Goal: Task Accomplishment & Management: Manage account settings

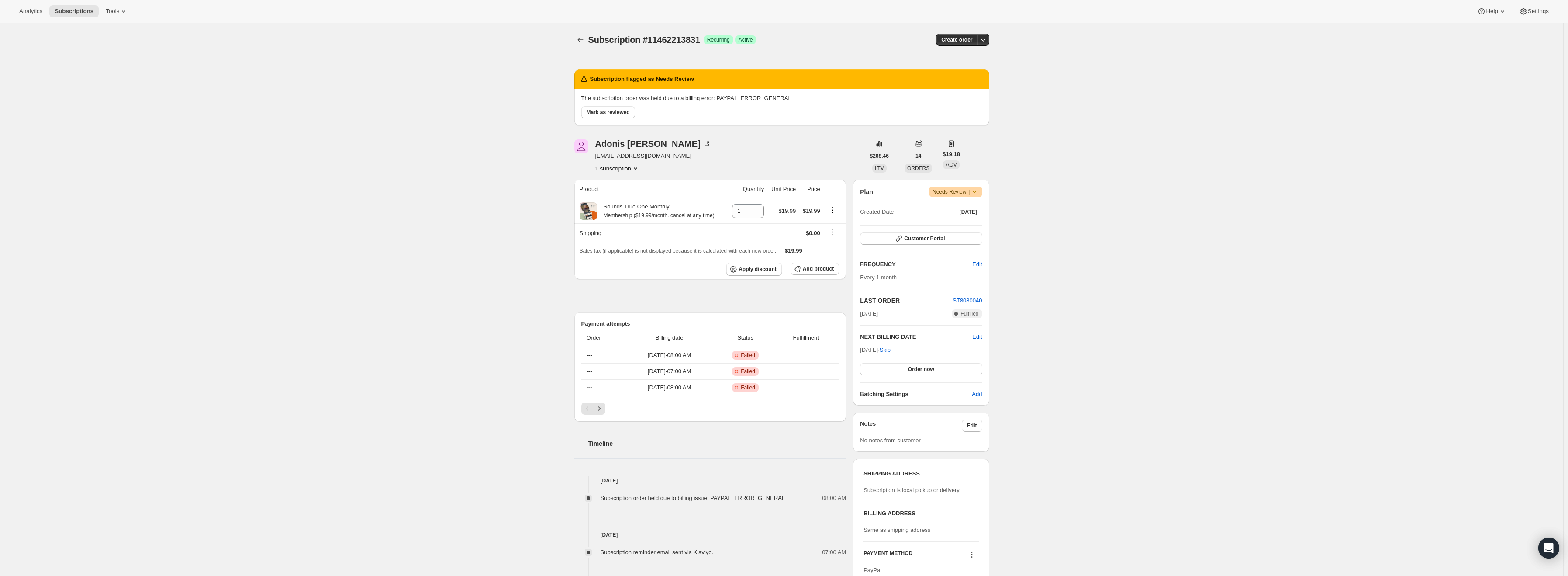
click at [979, 193] on icon at bounding box center [975, 192] width 9 height 9
click at [963, 227] on span "Cancel subscription" at bounding box center [960, 223] width 50 height 6
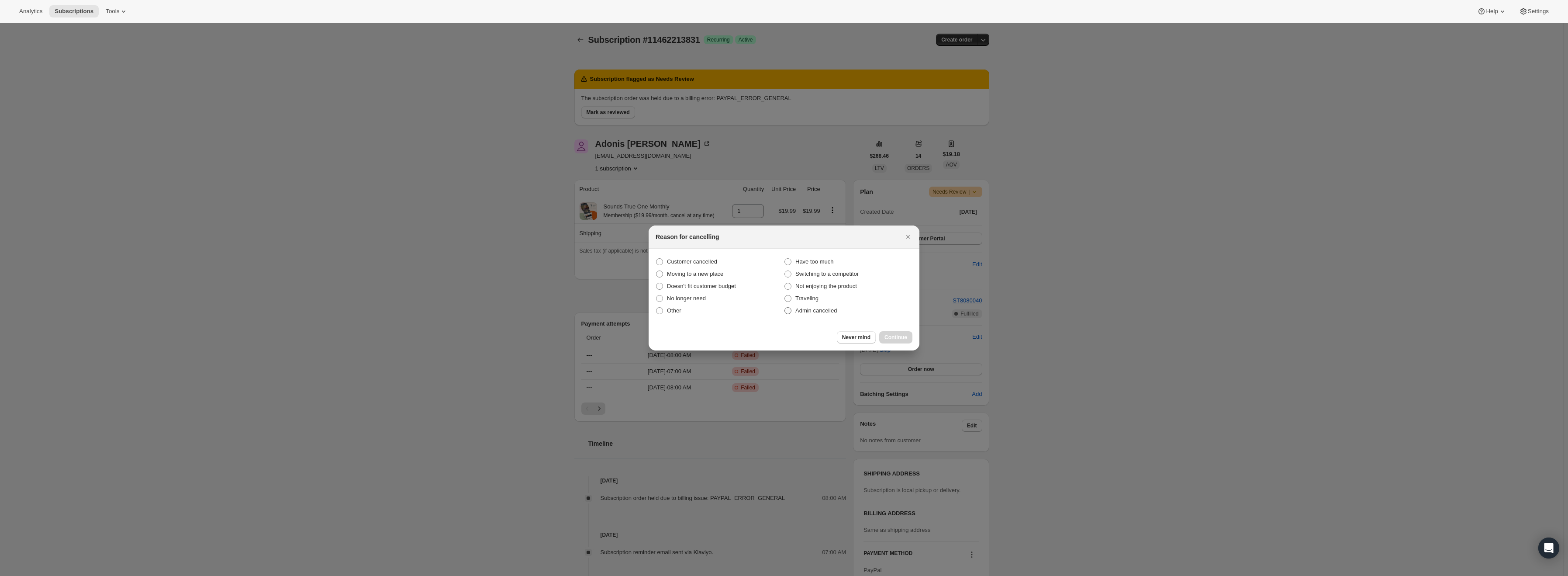
click at [831, 312] on span "Admin cancelled" at bounding box center [816, 310] width 42 height 6
click at [785, 308] on input "Admin cancelled" at bounding box center [784, 307] width 0 height 0
radio input "true"
click at [895, 338] on span "Continue" at bounding box center [896, 337] width 23 height 7
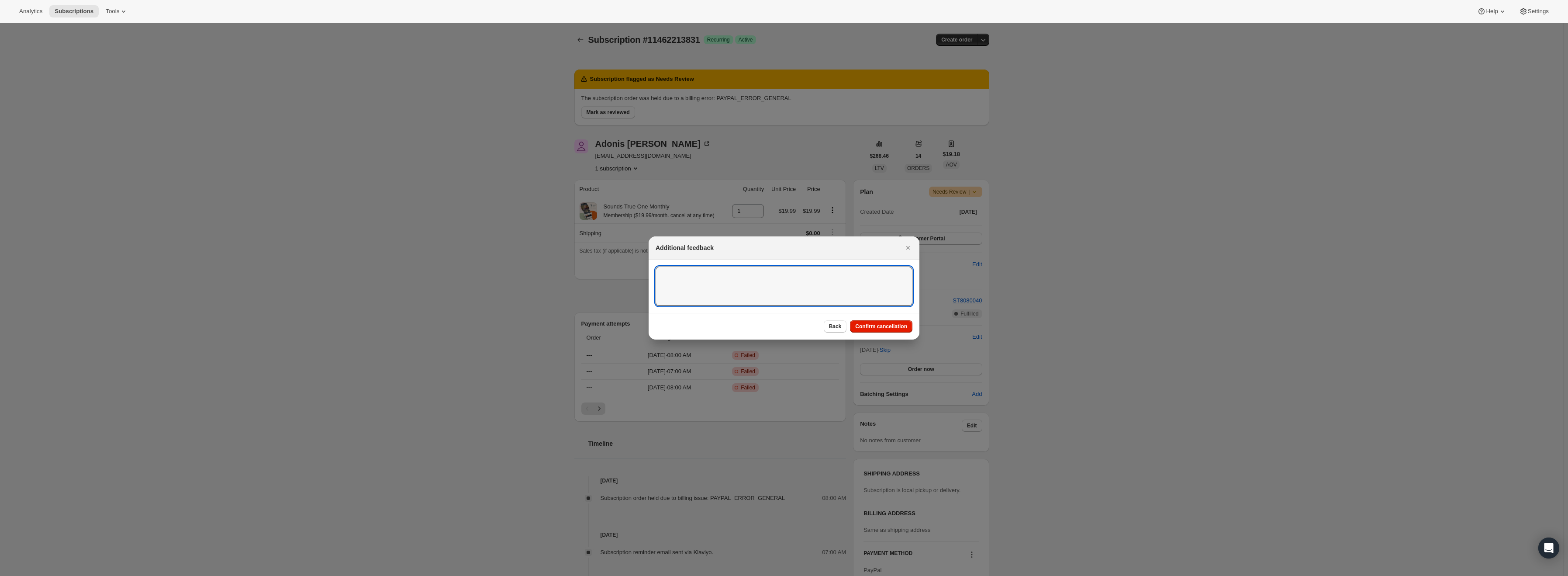
drag, startPoint x: 746, startPoint y: 291, endPoint x: 1113, endPoint y: 290, distance: 367.0
click at [749, 290] on textarea ":r13:" at bounding box center [784, 286] width 256 height 39
type textarea "PayPal Error"
click at [889, 325] on span "Confirm cancellation" at bounding box center [881, 326] width 52 height 7
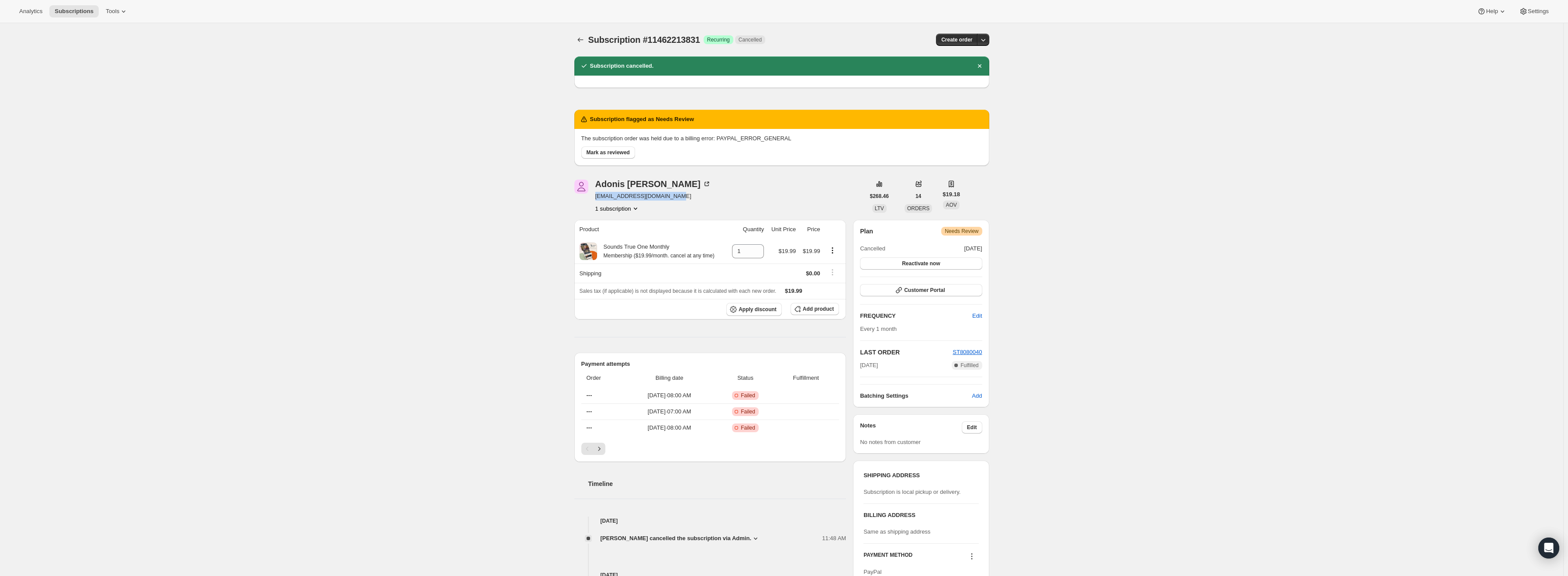
drag, startPoint x: 672, startPoint y: 196, endPoint x: 596, endPoint y: 200, distance: 76.1
click at [596, 200] on div "Adonis Makris truthfulmedicine@gmail.com 1 subscription" at bounding box center [720, 196] width 290 height 34
copy span "truthfulmedicine@gmail.com"
click at [599, 150] on span "Mark as reviewed" at bounding box center [608, 152] width 43 height 7
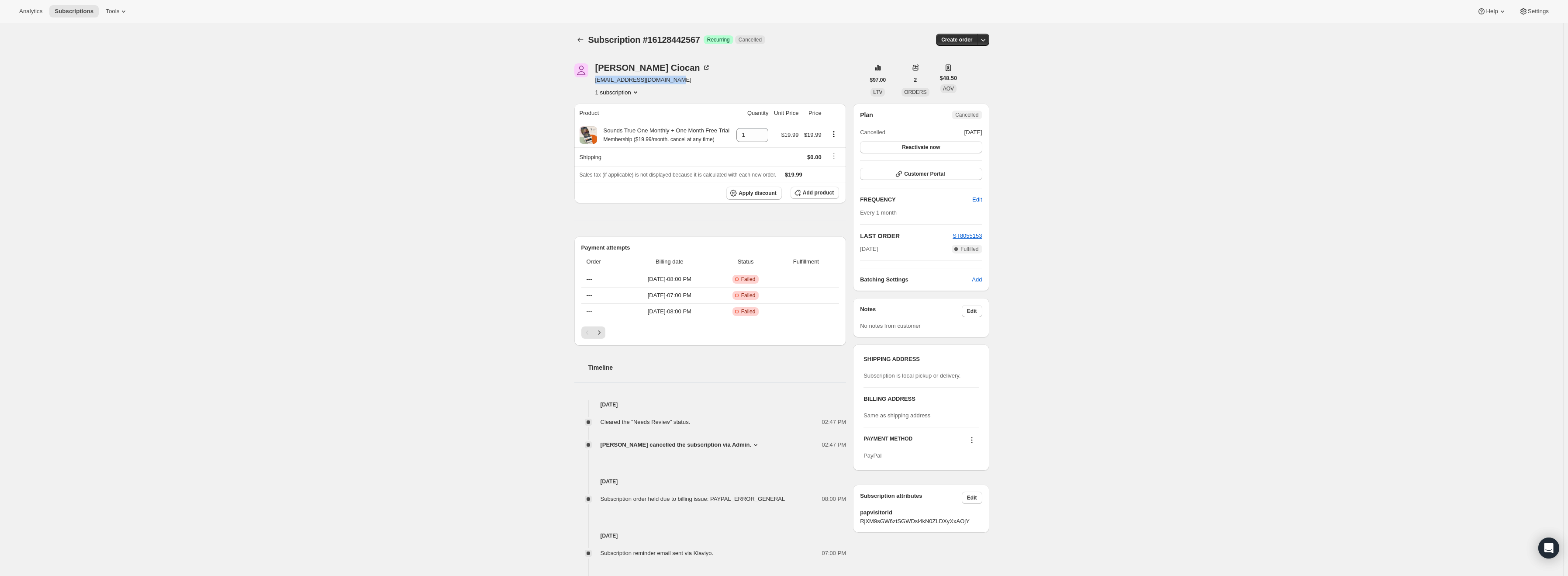
drag, startPoint x: 669, startPoint y: 80, endPoint x: 597, endPoint y: 81, distance: 72.0
click at [597, 81] on div "[PERSON_NAME] [EMAIL_ADDRESS][DOMAIN_NAME] 1 subscription" at bounding box center [720, 81] width 290 height 34
copy span "[EMAIL_ADDRESS][DOMAIN_NAME]"
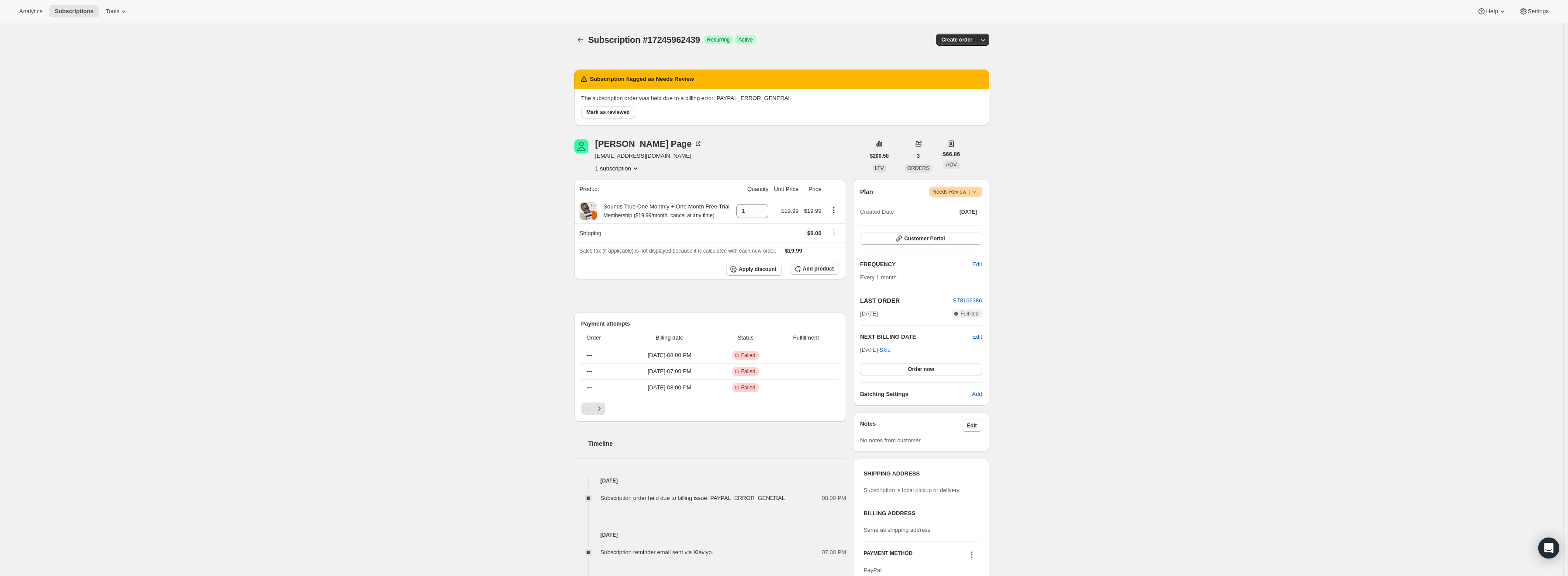
click at [976, 196] on span "Warning Needs Review |" at bounding box center [956, 192] width 53 height 11
click at [963, 223] on span "Cancel subscription" at bounding box center [960, 223] width 50 height 6
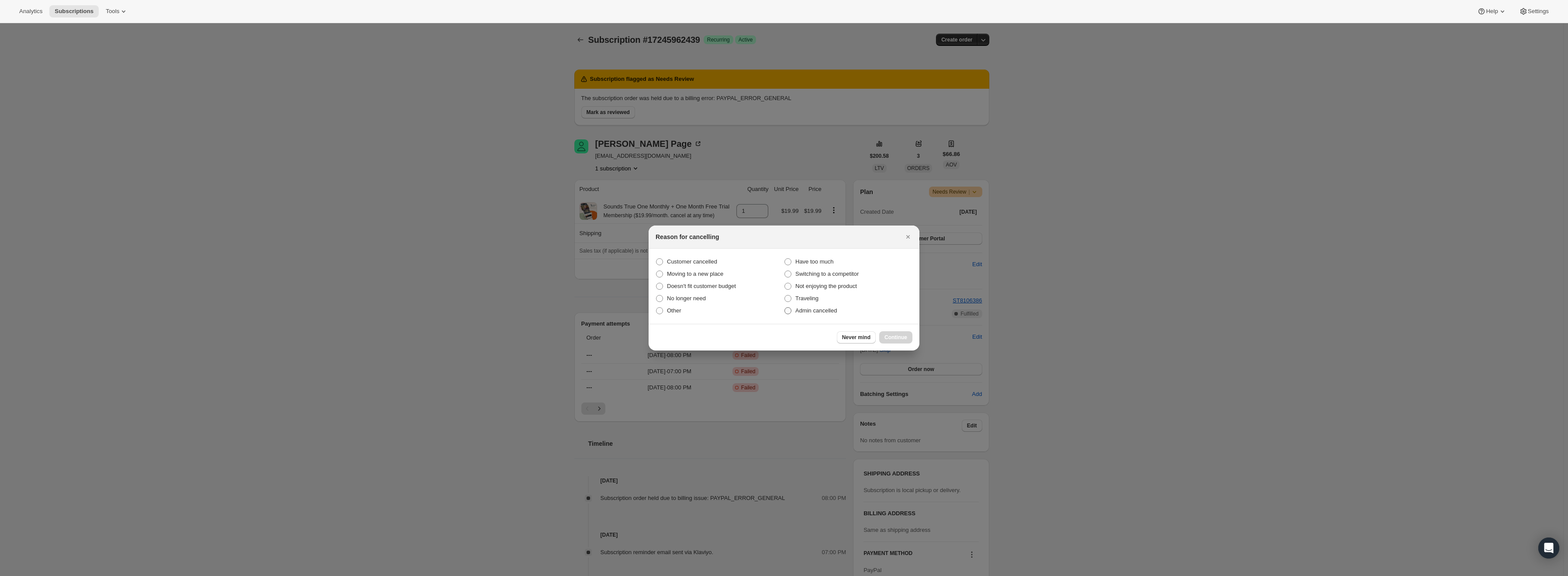
click at [822, 312] on span "Admin cancelled" at bounding box center [816, 310] width 42 height 6
click at [785, 308] on input "Admin cancelled" at bounding box center [784, 307] width 0 height 0
radio input "true"
click at [891, 338] on span "Continue" at bounding box center [896, 337] width 23 height 7
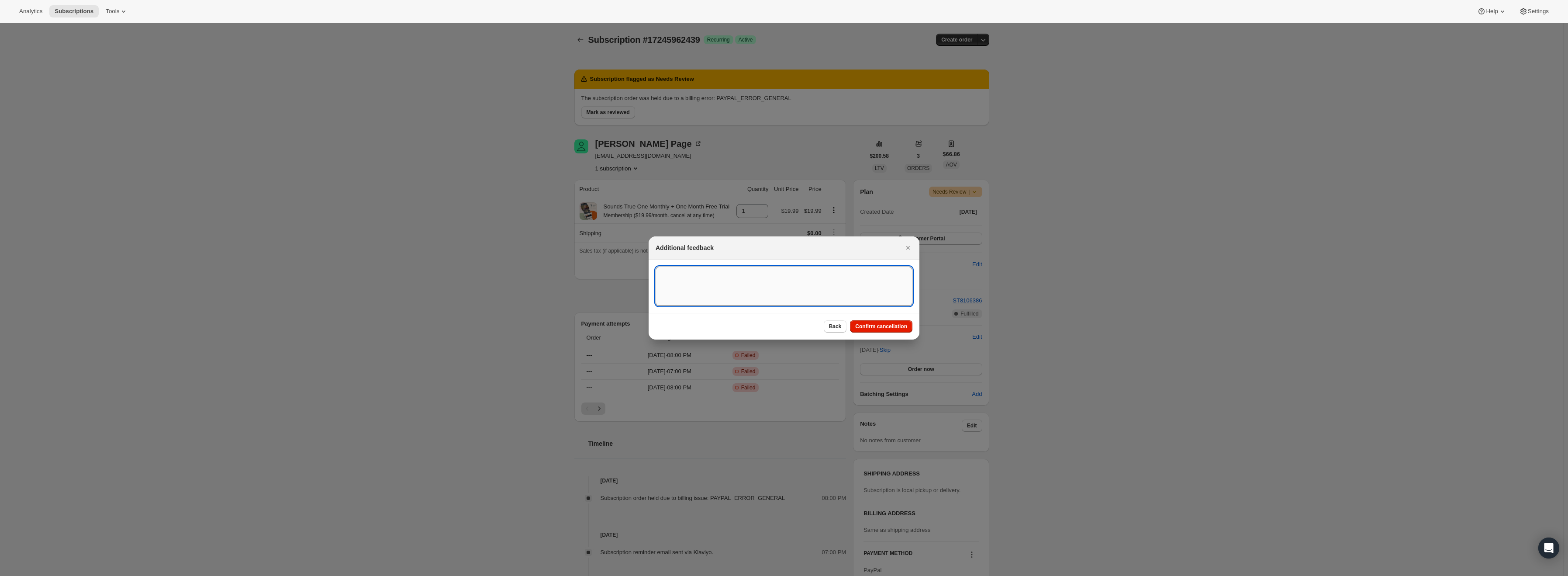
click at [772, 273] on textarea ":r15:" at bounding box center [784, 286] width 256 height 39
type textarea "PayPal Error"
click at [898, 327] on span "Confirm cancellation" at bounding box center [881, 326] width 52 height 7
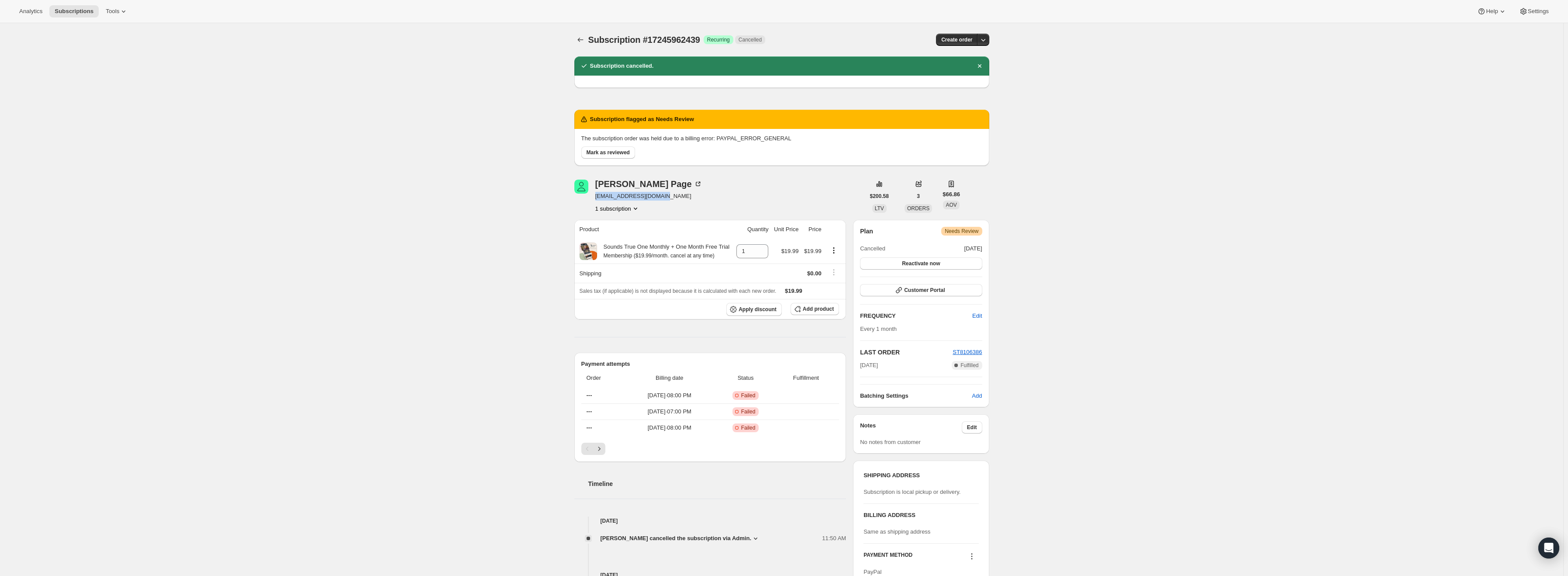
drag, startPoint x: 669, startPoint y: 197, endPoint x: 599, endPoint y: 201, distance: 70.1
click at [599, 201] on div "Gregory Page gregorypage2@gmail.com 1 subscription" at bounding box center [720, 196] width 290 height 34
copy span "gregorypage2@gmail.com"
click at [597, 156] on span "Mark as reviewed" at bounding box center [608, 152] width 43 height 7
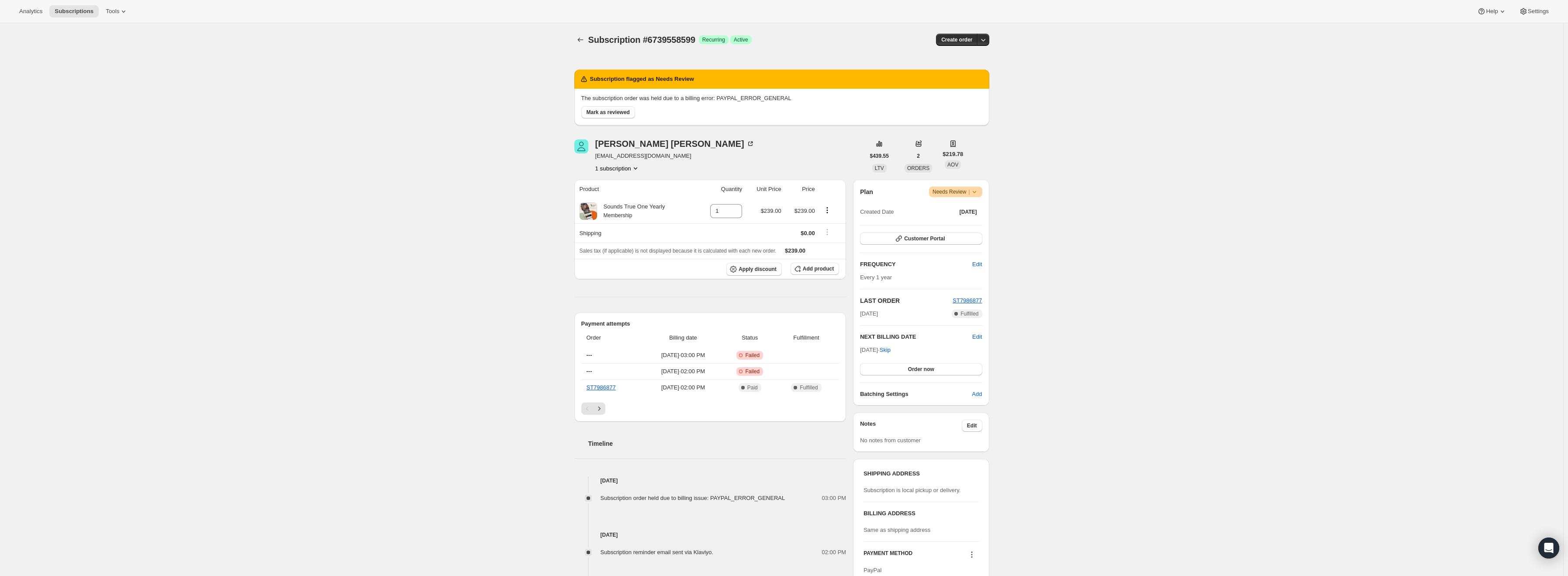
click at [978, 194] on icon at bounding box center [975, 192] width 9 height 9
click at [968, 224] on span "Cancel subscription" at bounding box center [960, 223] width 50 height 6
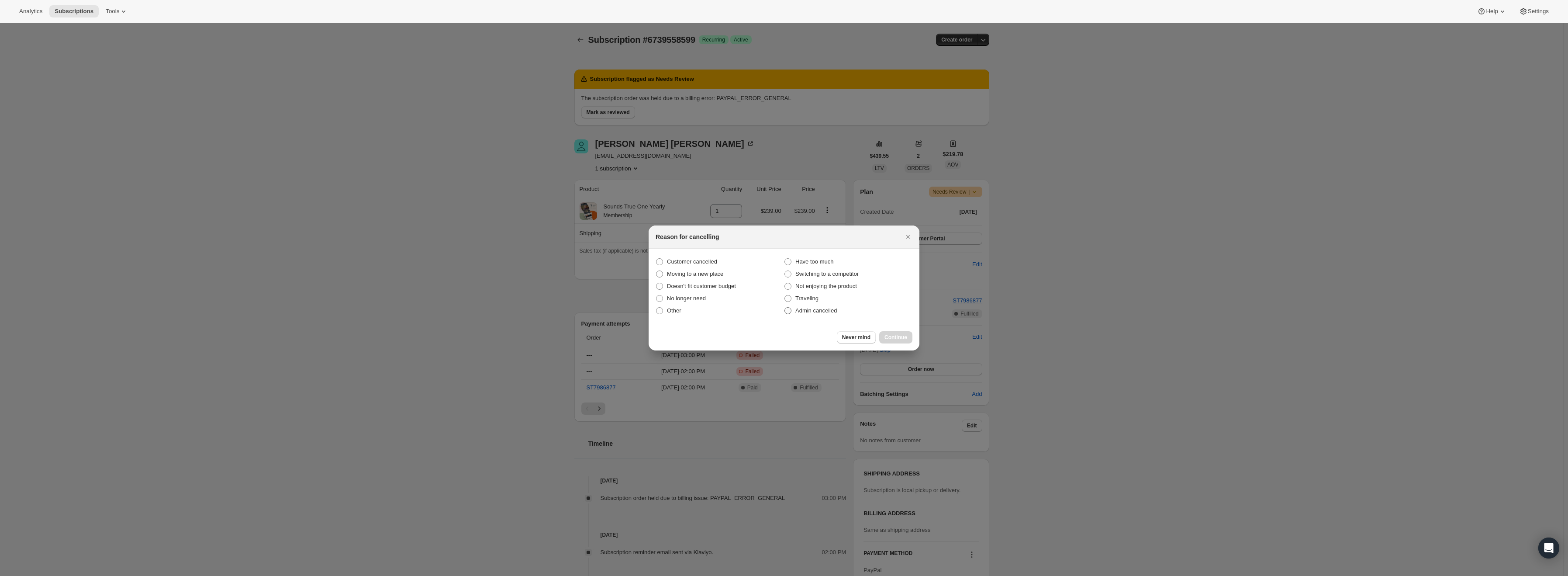
click at [814, 311] on span "Admin cancelled" at bounding box center [816, 310] width 42 height 6
click at [785, 308] on input "Admin cancelled" at bounding box center [784, 307] width 0 height 0
radio input "true"
click at [893, 335] on span "Continue" at bounding box center [896, 337] width 23 height 7
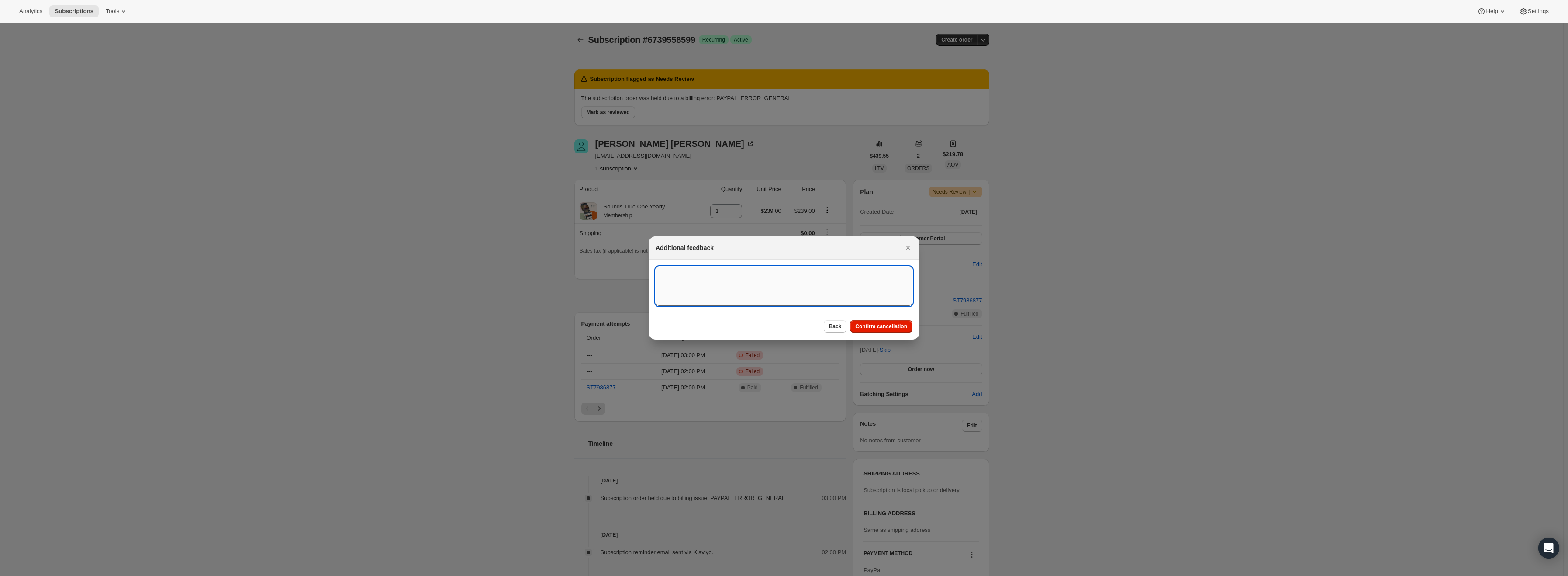
click at [845, 286] on textarea ":r15:" at bounding box center [784, 286] width 256 height 39
type textarea "PayPal Error"
click at [866, 328] on span "Confirm cancellation" at bounding box center [881, 326] width 52 height 7
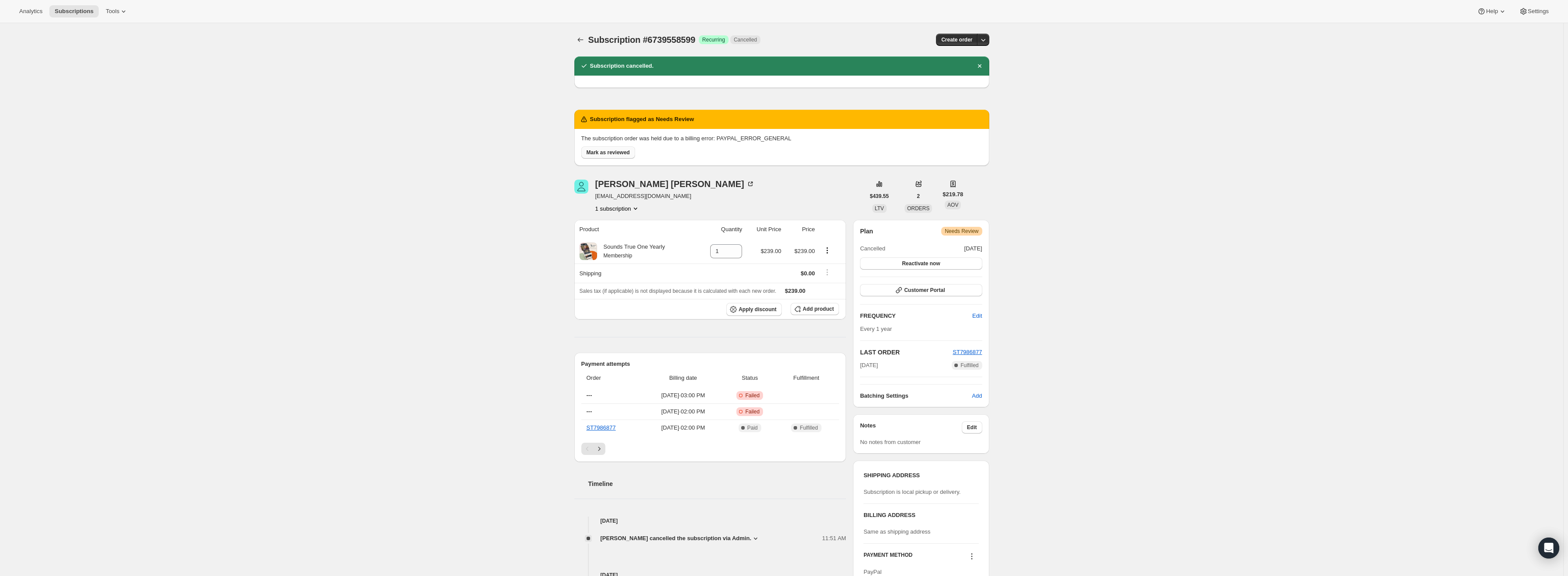
click at [617, 154] on span "Mark as reviewed" at bounding box center [608, 152] width 43 height 7
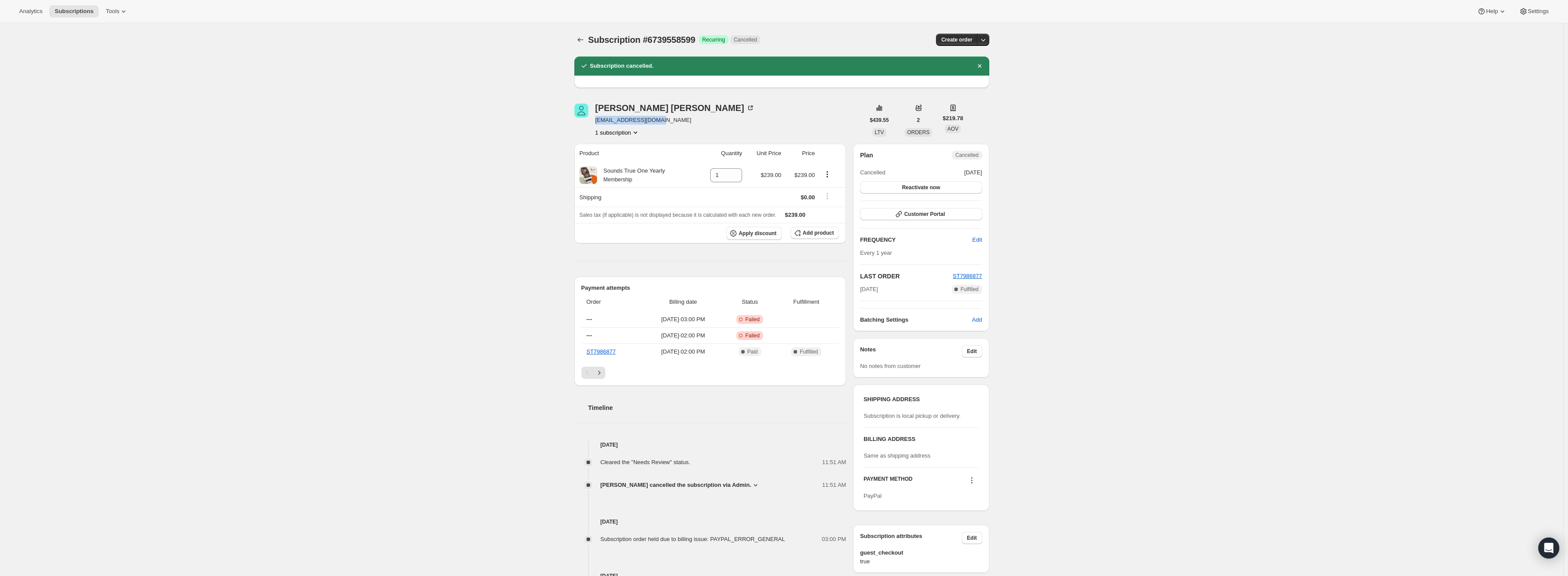
drag, startPoint x: 665, startPoint y: 118, endPoint x: 598, endPoint y: 119, distance: 67.0
click at [598, 119] on span "mimigrunder@gmail.com" at bounding box center [675, 120] width 159 height 9
copy span "mimigrunder@gmail.com"
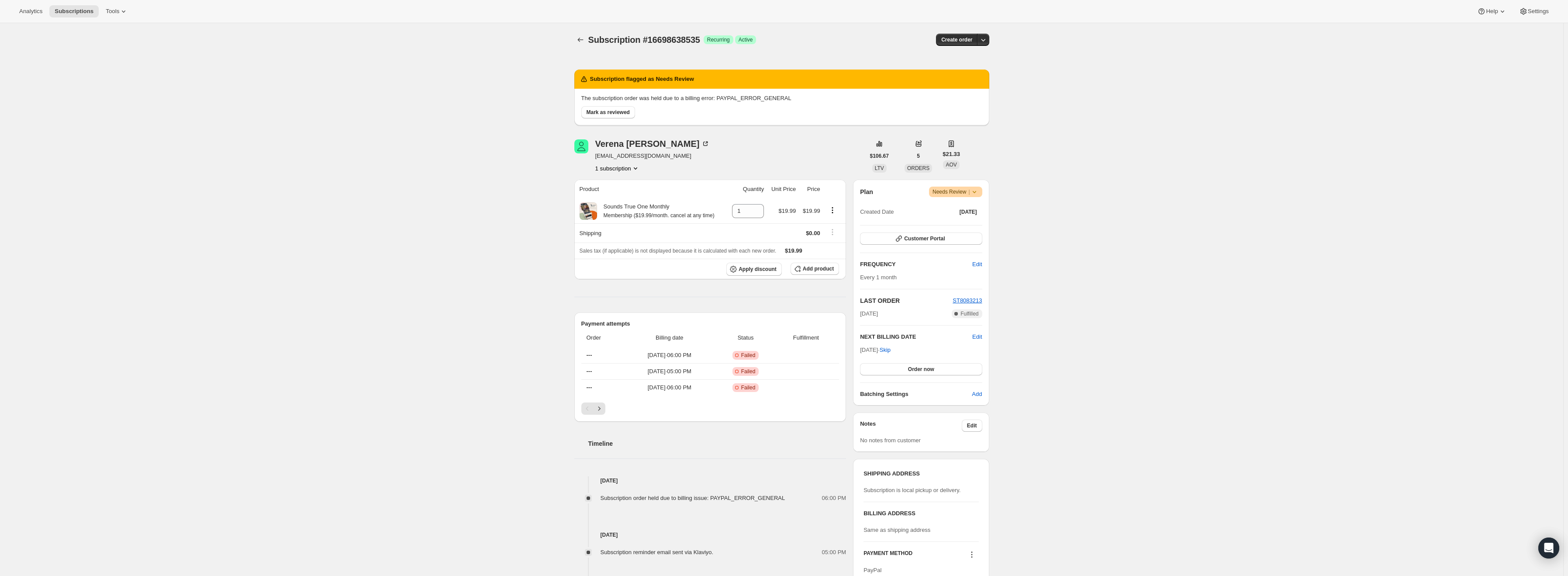
click at [976, 195] on icon at bounding box center [975, 192] width 9 height 9
click at [969, 224] on span "Cancel subscription" at bounding box center [960, 223] width 50 height 6
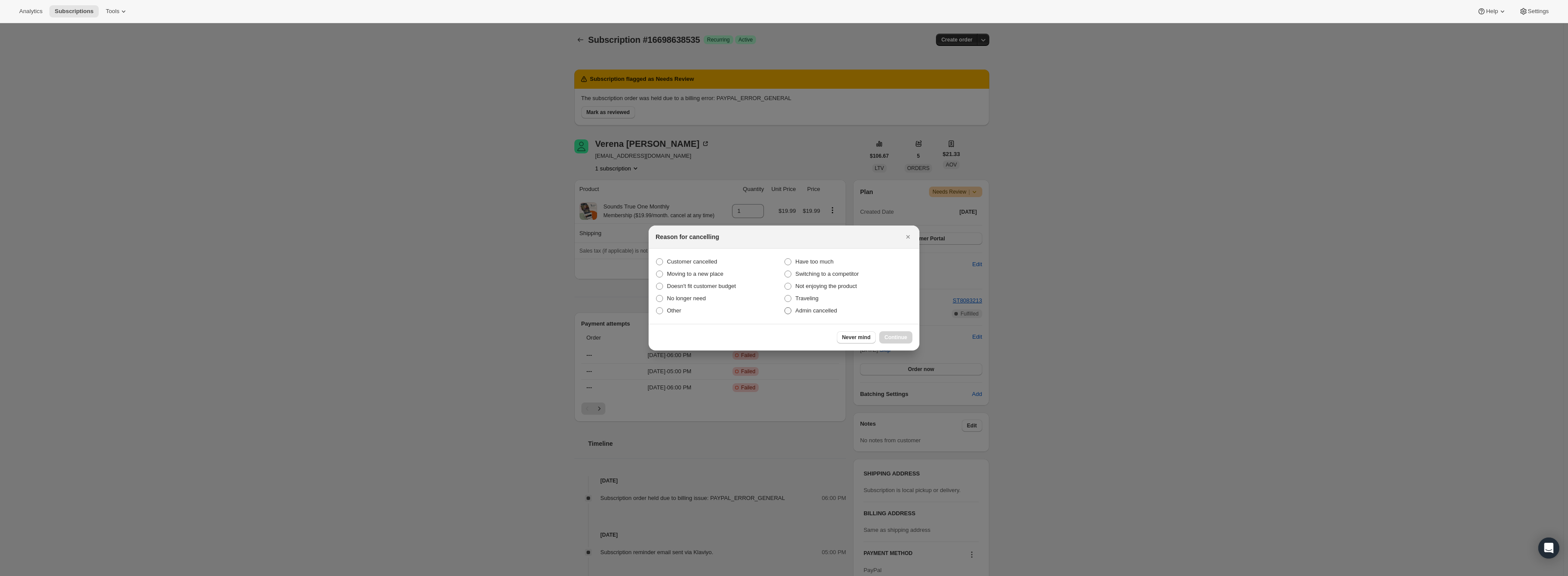
click at [823, 312] on span "Admin cancelled" at bounding box center [816, 310] width 42 height 6
click at [785, 308] on input "Admin cancelled" at bounding box center [784, 307] width 0 height 0
radio input "true"
click at [788, 313] on span ":r16:" at bounding box center [788, 311] width 7 height 7
click at [785, 308] on input "Admin cancelled" at bounding box center [784, 307] width 0 height 0
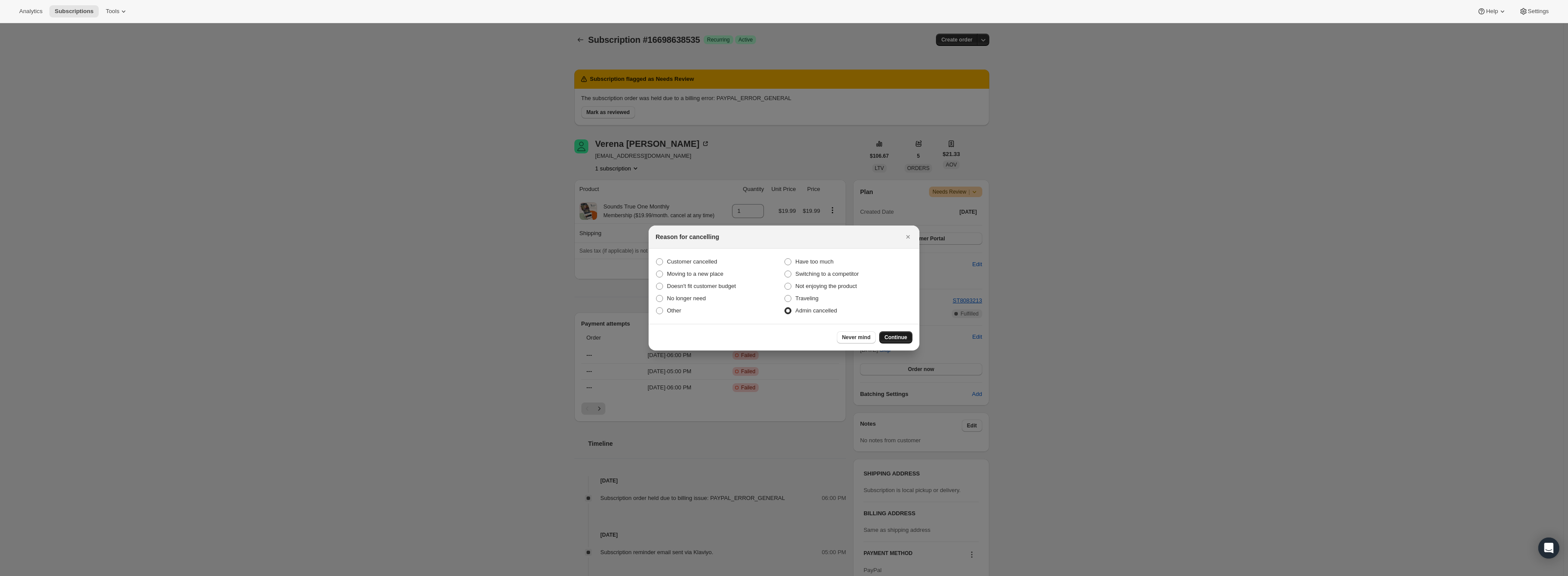
click at [897, 335] on span "Continue" at bounding box center [896, 337] width 23 height 7
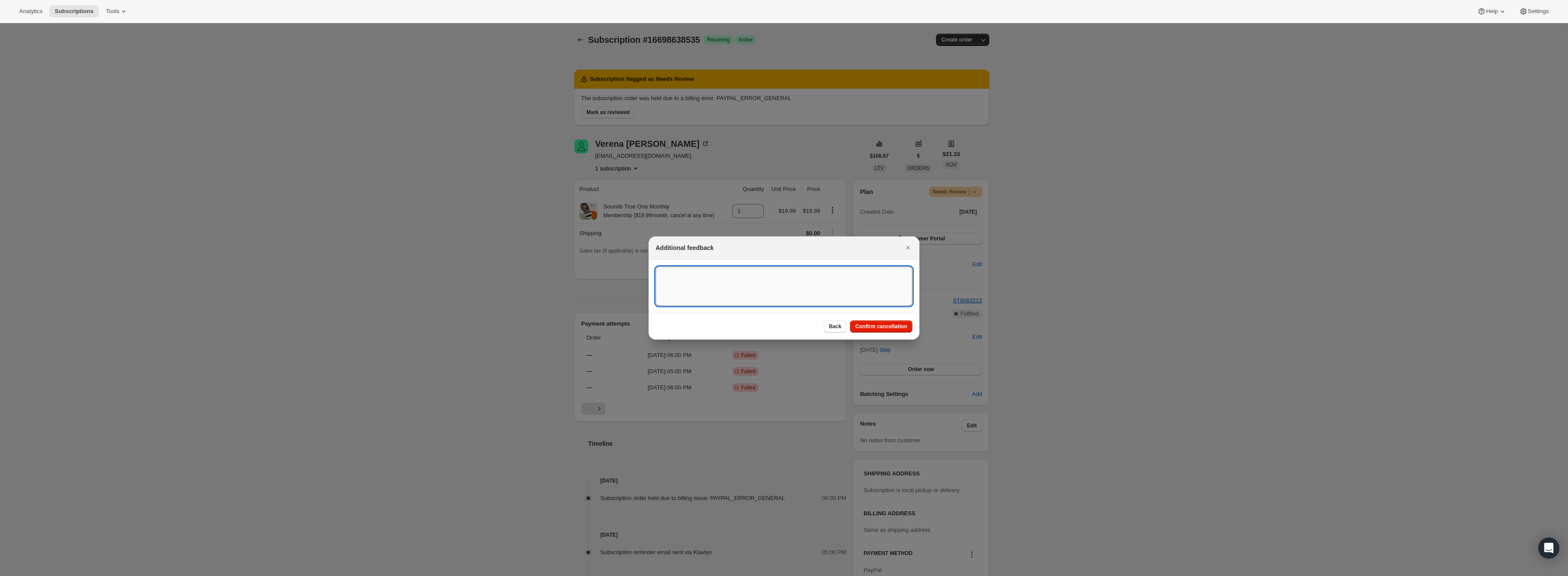
click at [741, 282] on textarea ":r16:" at bounding box center [784, 286] width 256 height 39
type textarea "PayPal Error"
click at [882, 332] on button "Confirm cancellation" at bounding box center [881, 326] width 63 height 12
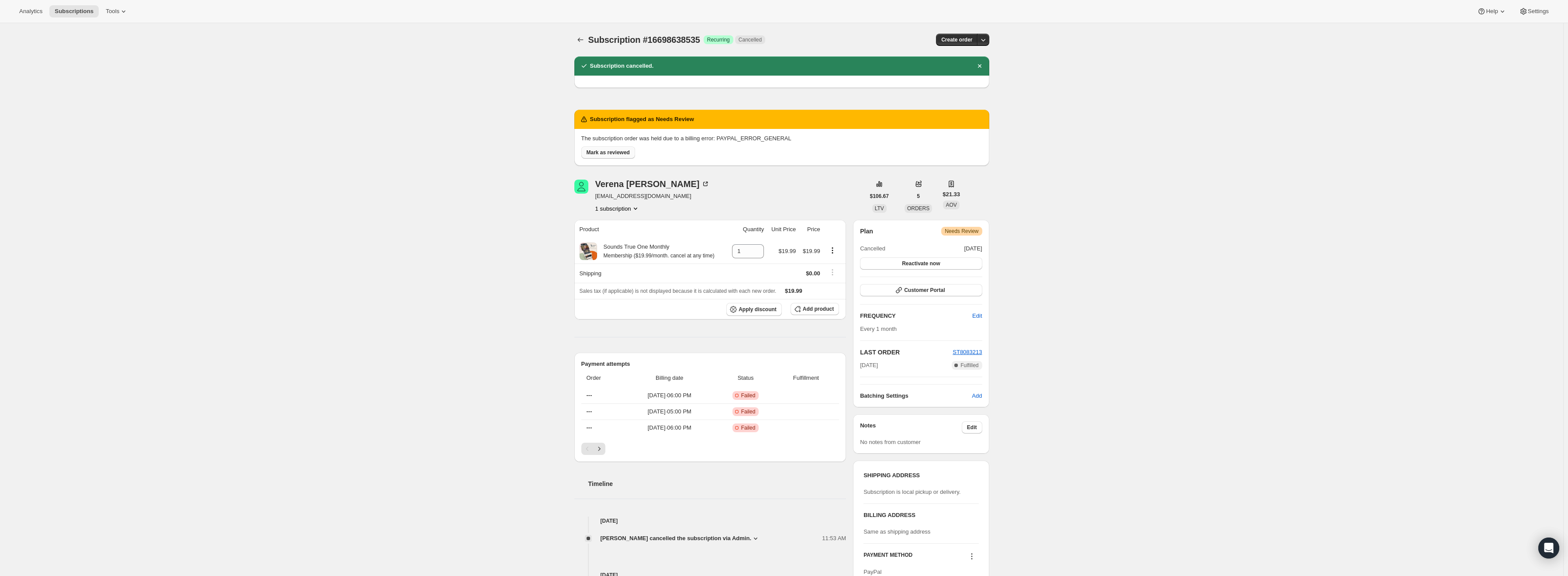
click at [617, 150] on span "Mark as reviewed" at bounding box center [608, 152] width 43 height 7
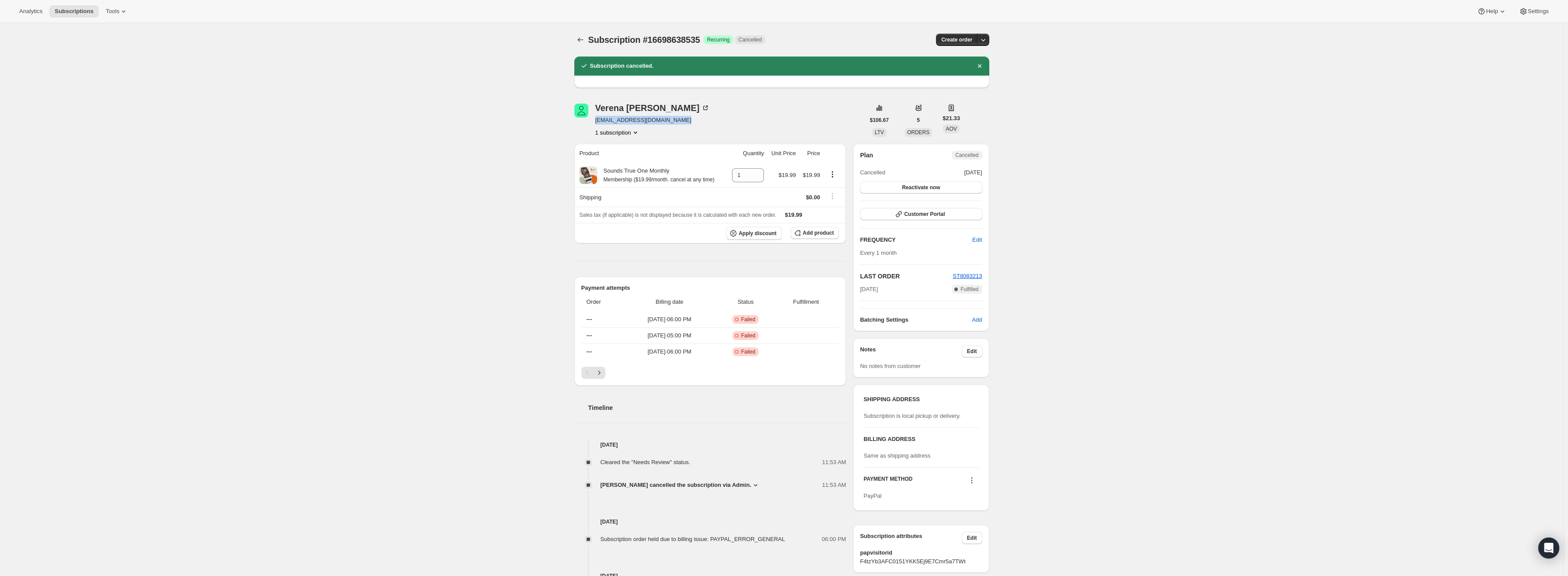
drag, startPoint x: 677, startPoint y: 122, endPoint x: 597, endPoint y: 119, distance: 80.1
click at [597, 119] on div "Verena Koch verena.katharina64@gmail.com 1 subscription" at bounding box center [720, 120] width 290 height 34
copy span "verena.katharina64@gmail.com"
click at [623, 109] on div "Verena Koch" at bounding box center [653, 108] width 115 height 9
click at [637, 133] on icon "Product actions" at bounding box center [636, 133] width 4 height 2
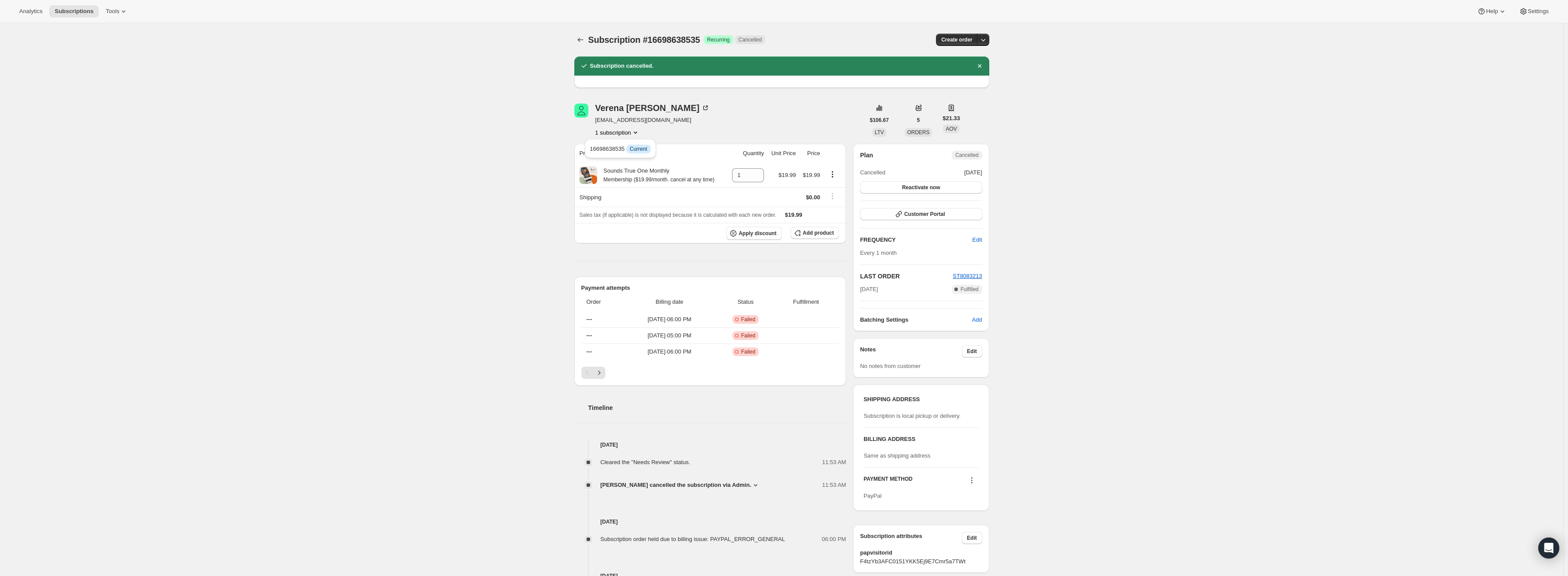
click at [746, 121] on div "Verena Koch verena.katharina64@gmail.com 1 subscription" at bounding box center [720, 120] width 290 height 34
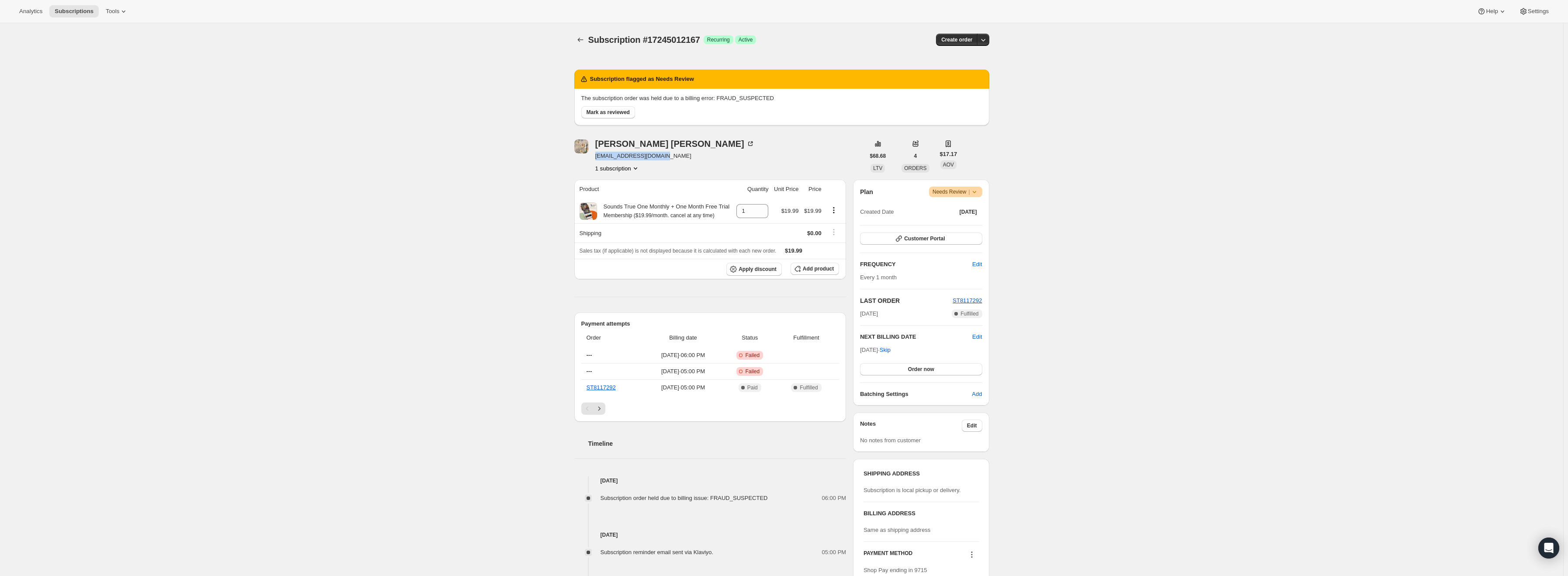
drag, startPoint x: 658, startPoint y: 156, endPoint x: 596, endPoint y: 157, distance: 62.0
click at [596, 157] on div "Tracy Meisinger sixt4tbird@hotmail.com 1 subscription" at bounding box center [720, 157] width 290 height 34
copy span "sixt4tbird@hotmail.com"
click at [975, 190] on icon at bounding box center [975, 192] width 9 height 9
click at [968, 226] on span "Cancel subscription" at bounding box center [960, 223] width 50 height 6
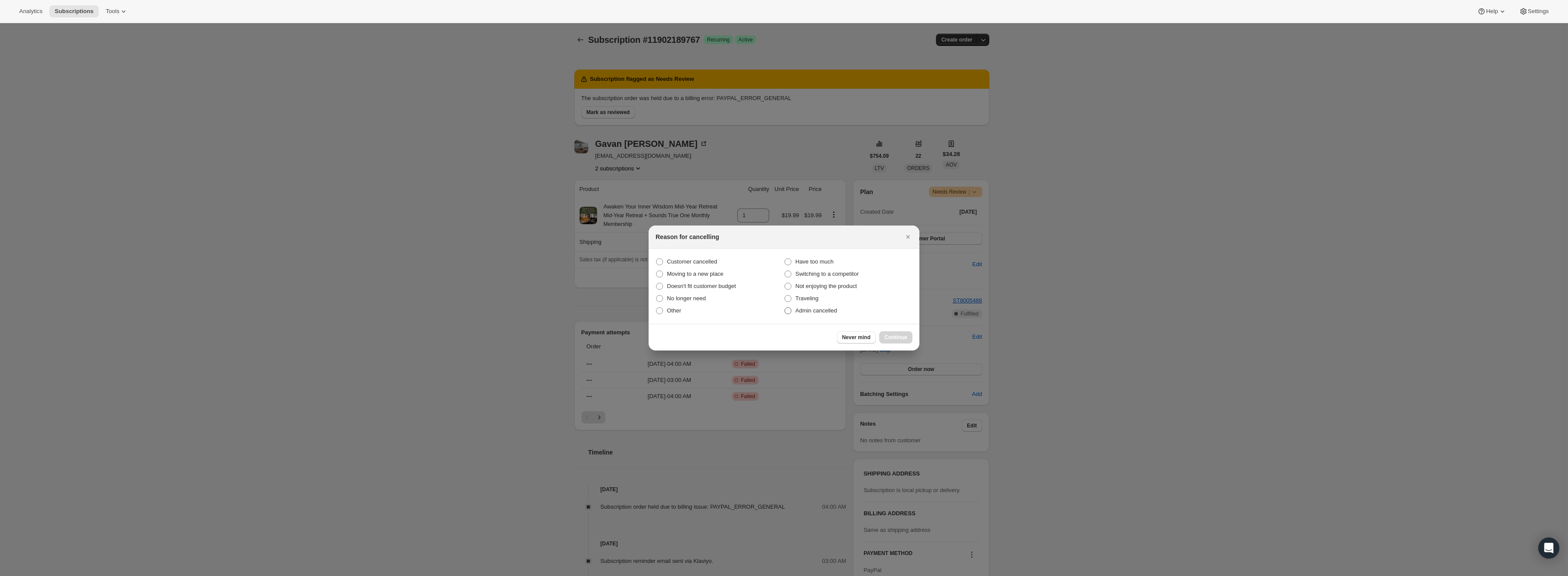
click at [813, 312] on span "Admin cancelled" at bounding box center [816, 310] width 42 height 6
click at [785, 308] on input "Admin cancelled" at bounding box center [784, 307] width 0 height 0
radio input "true"
click at [891, 335] on span "Continue" at bounding box center [896, 337] width 23 height 7
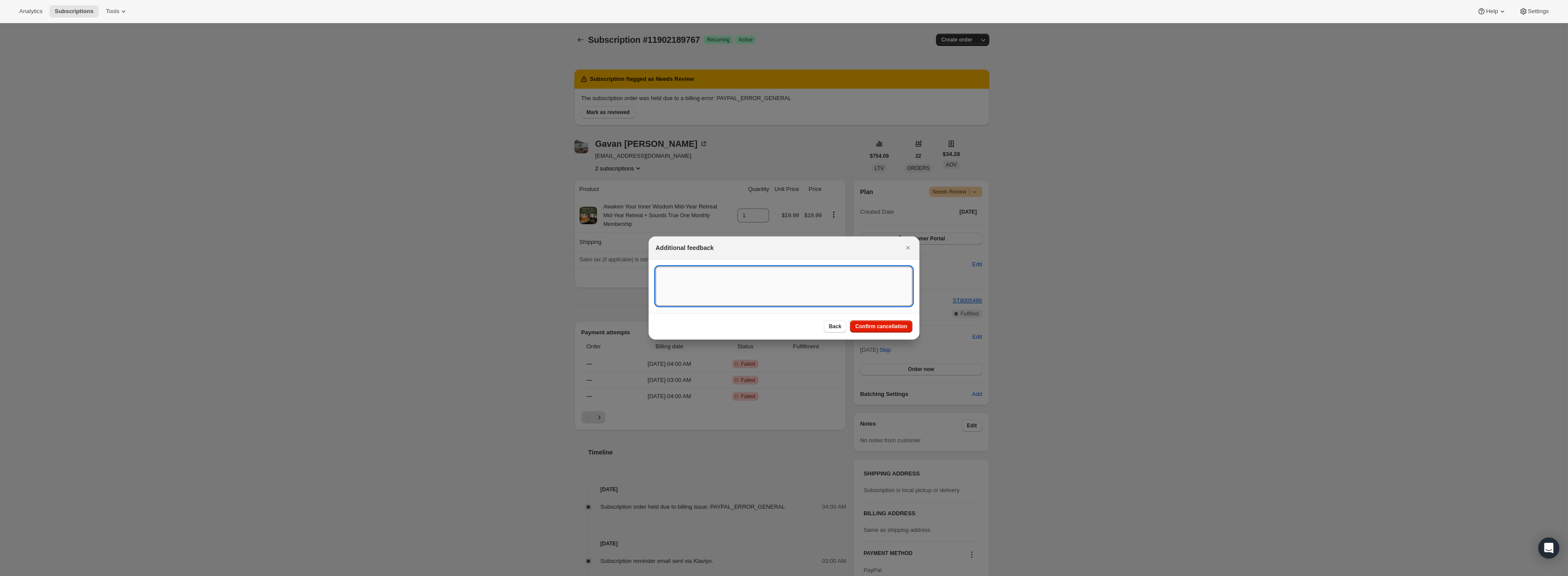
click at [794, 291] on textarea ":r15:" at bounding box center [784, 286] width 256 height 39
type textarea "PayPal Error"
click at [890, 330] on button "Confirm cancellation" at bounding box center [881, 326] width 63 height 12
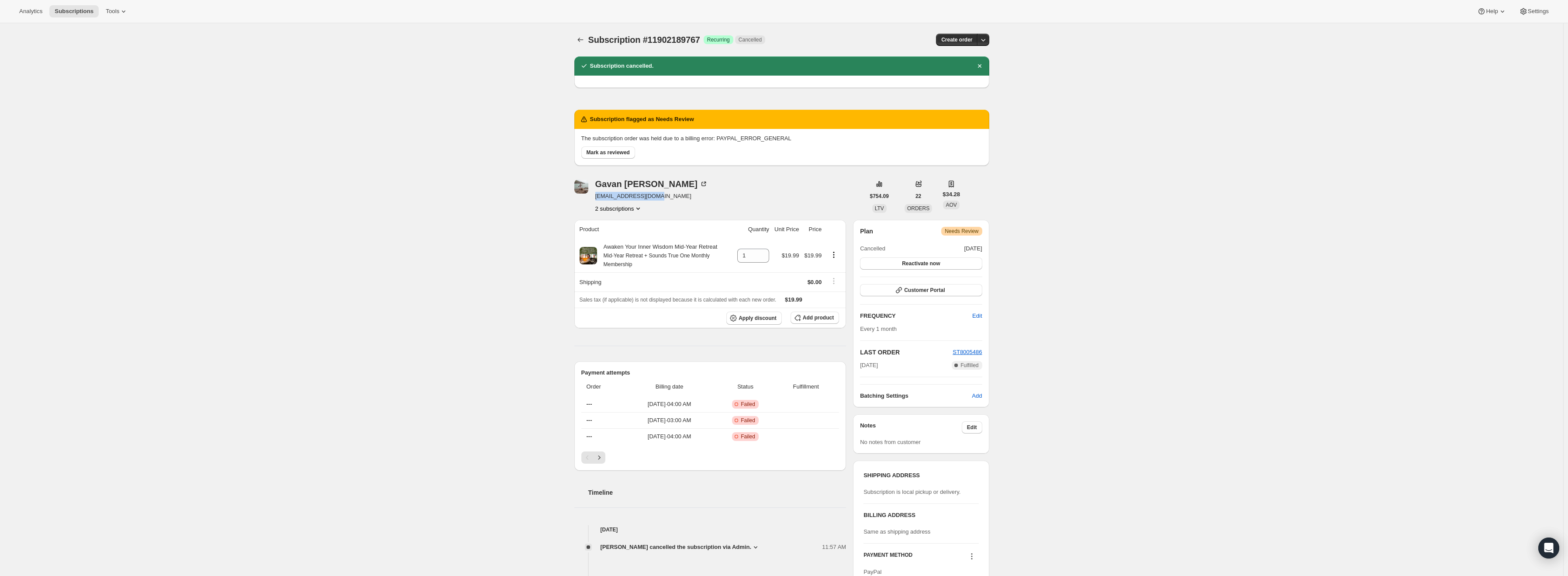
drag, startPoint x: 662, startPoint y: 196, endPoint x: 597, endPoint y: 199, distance: 65.1
click at [597, 199] on span "gavangavan@gmail.com" at bounding box center [652, 196] width 113 height 9
copy span "gavangavan@gmail.com"
click at [643, 207] on icon "Product actions" at bounding box center [639, 209] width 9 height 9
click at [644, 238] on span "14420443335" at bounding box center [621, 240] width 61 height 9
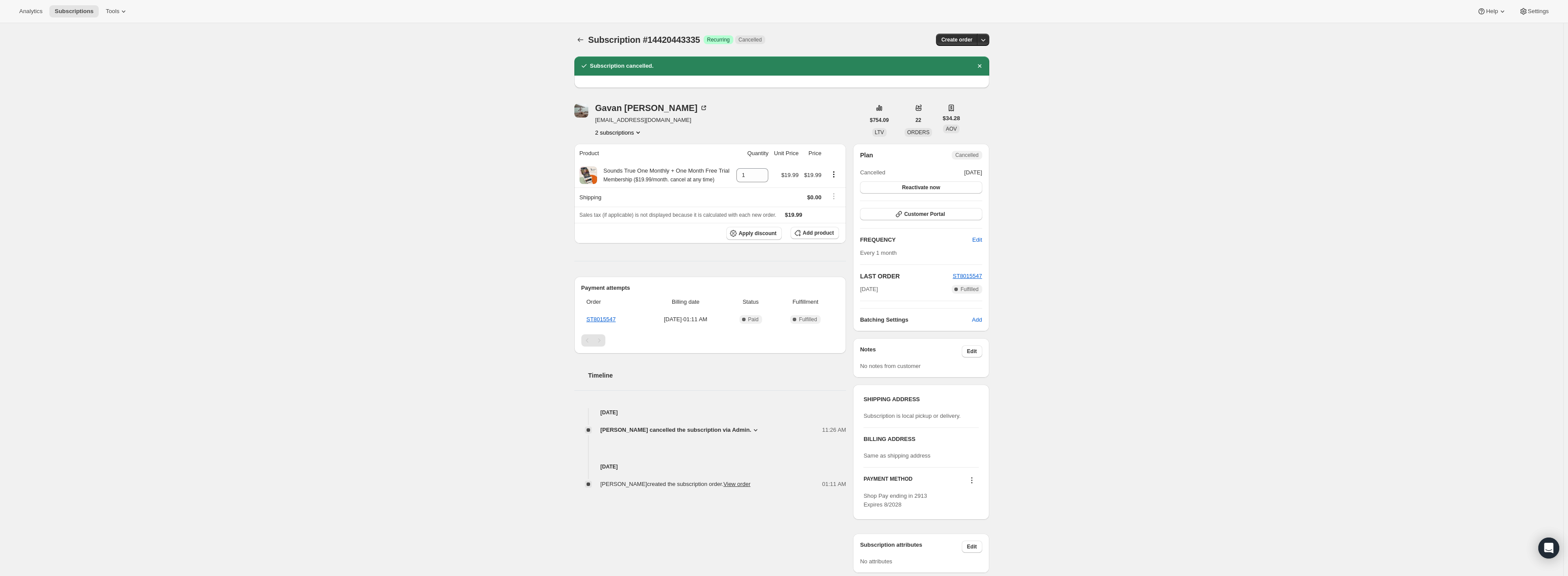
click at [622, 135] on button "2 subscriptions" at bounding box center [619, 133] width 48 height 9
click at [623, 149] on span "11902189767" at bounding box center [608, 148] width 35 height 6
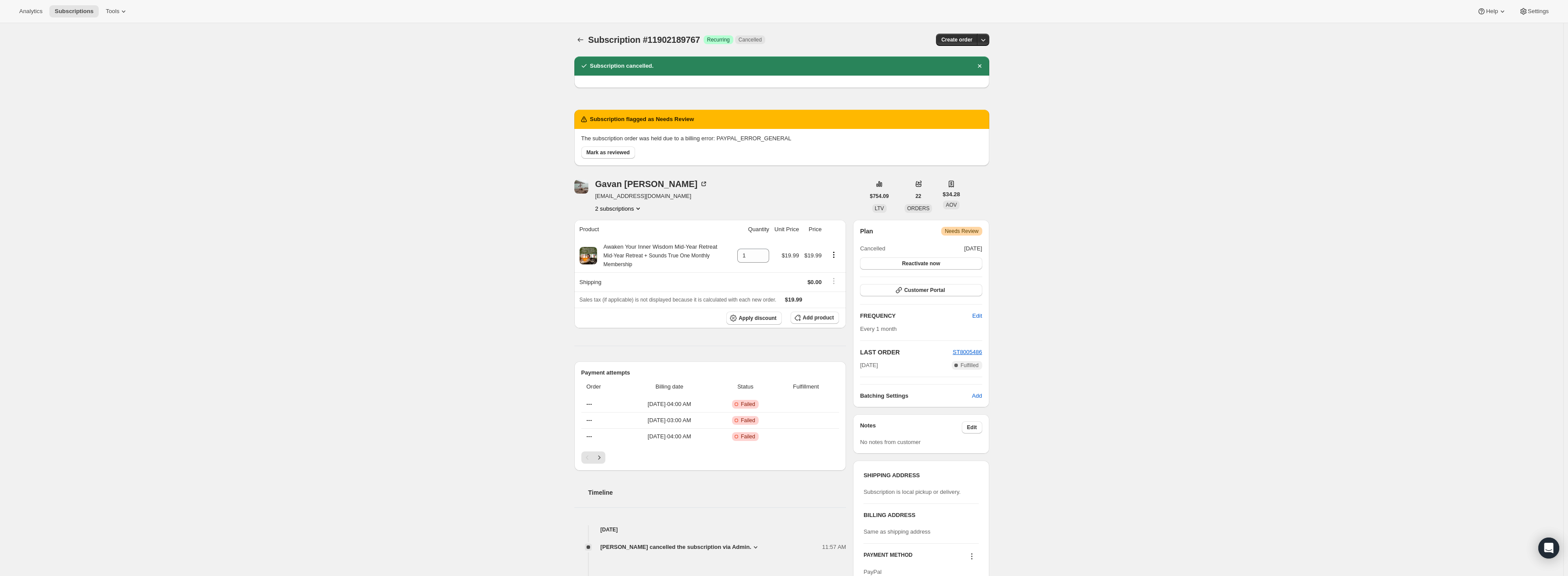
click at [971, 232] on span "Needs Review" at bounding box center [961, 231] width 34 height 7
click at [620, 154] on span "Mark as reviewed" at bounding box center [608, 152] width 43 height 7
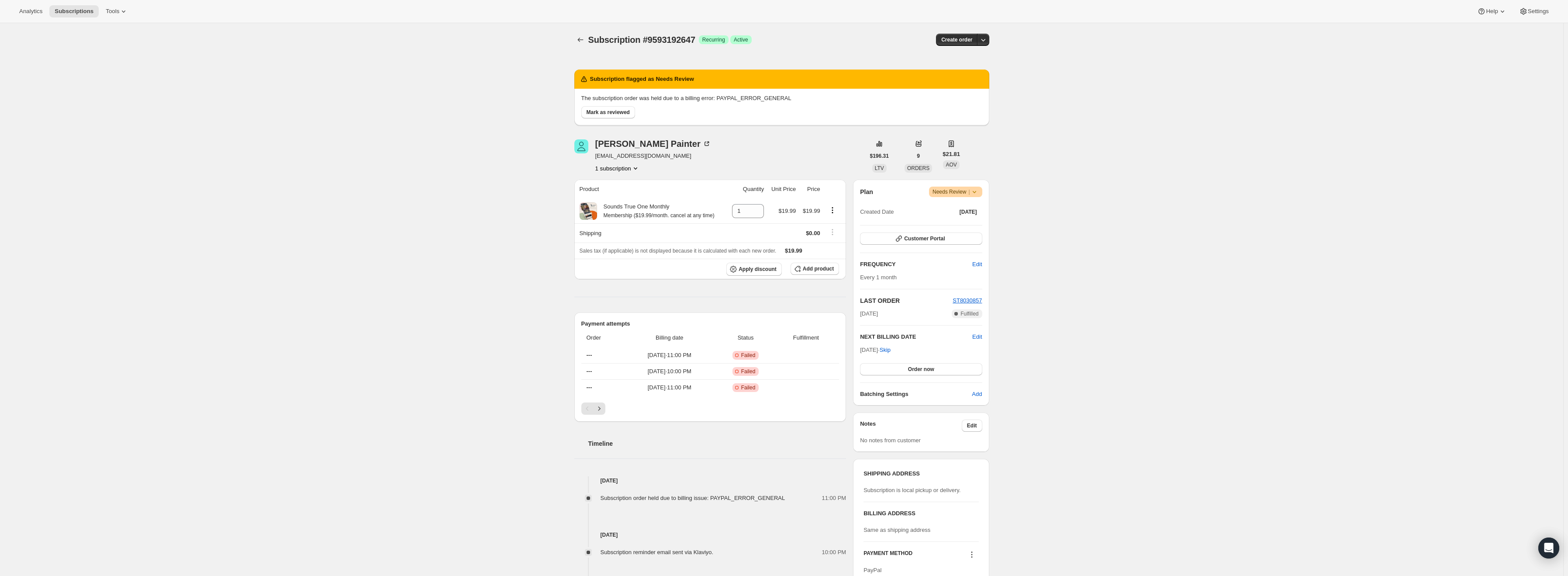
click at [977, 192] on icon at bounding box center [975, 192] width 9 height 9
click at [966, 218] on button "Cancel subscription" at bounding box center [960, 224] width 55 height 14
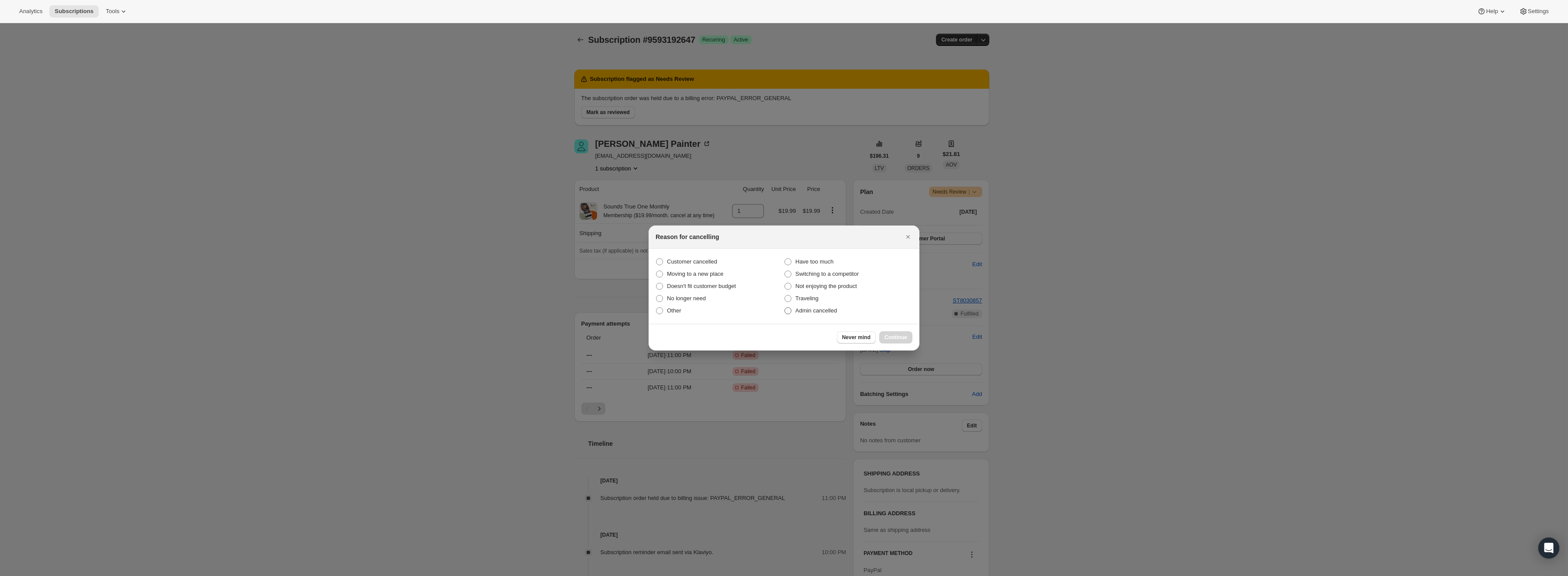
click at [817, 310] on span "Admin cancelled" at bounding box center [816, 310] width 42 height 6
click at [785, 308] on input "Admin cancelled" at bounding box center [784, 307] width 0 height 0
radio input "true"
click at [891, 332] on button "Continue" at bounding box center [896, 337] width 34 height 12
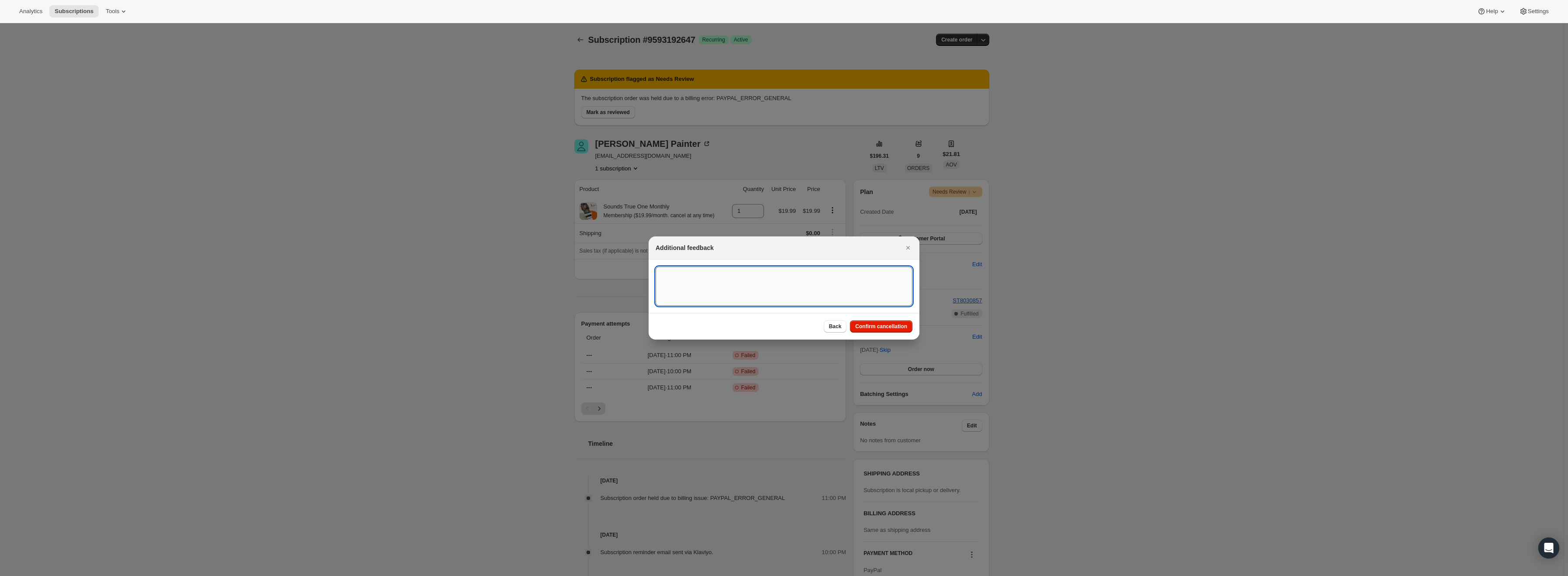
click at [783, 292] on textarea ":r15:" at bounding box center [784, 286] width 256 height 39
type textarea "PayPal Error"
click at [864, 329] on span "Confirm cancellation" at bounding box center [881, 326] width 52 height 7
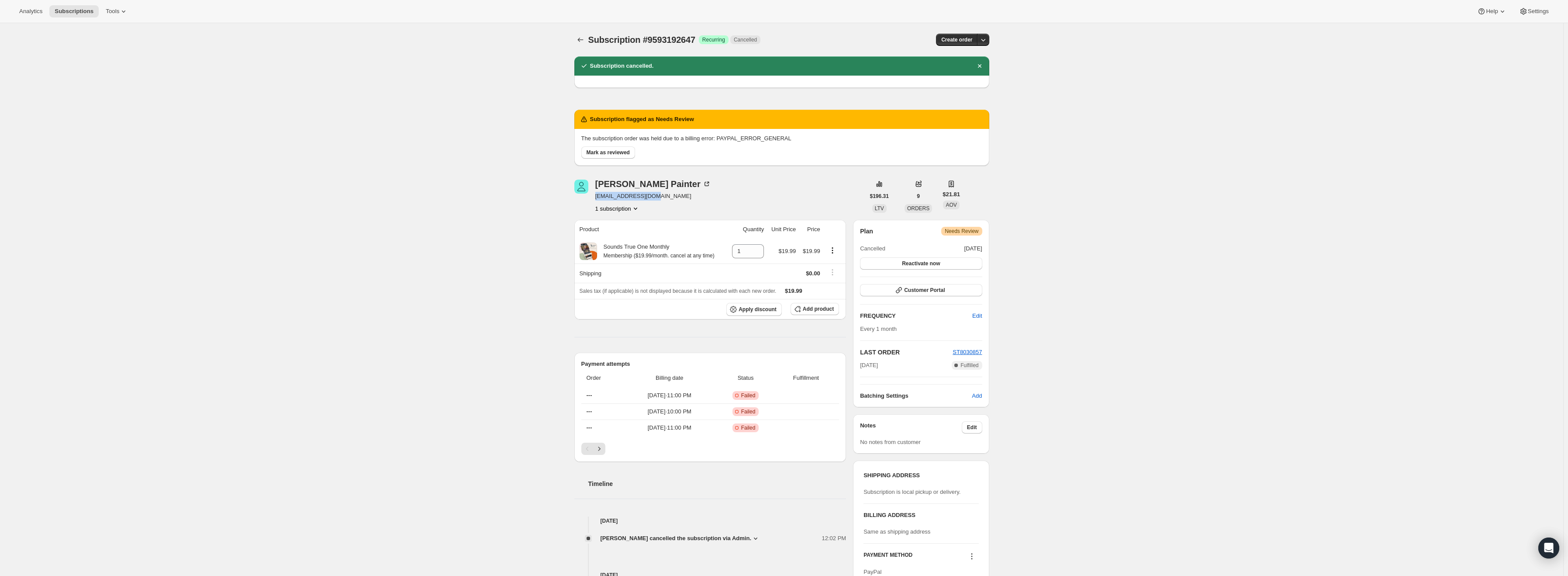
drag, startPoint x: 657, startPoint y: 196, endPoint x: 596, endPoint y: 196, distance: 61.0
click at [596, 196] on div "Cynthia Painter cynpain19@gmail.com 1 subscription" at bounding box center [720, 196] width 290 height 34
copy span "cynpain19@gmail.com"
click at [592, 152] on span "Mark as reviewed" at bounding box center [608, 152] width 43 height 7
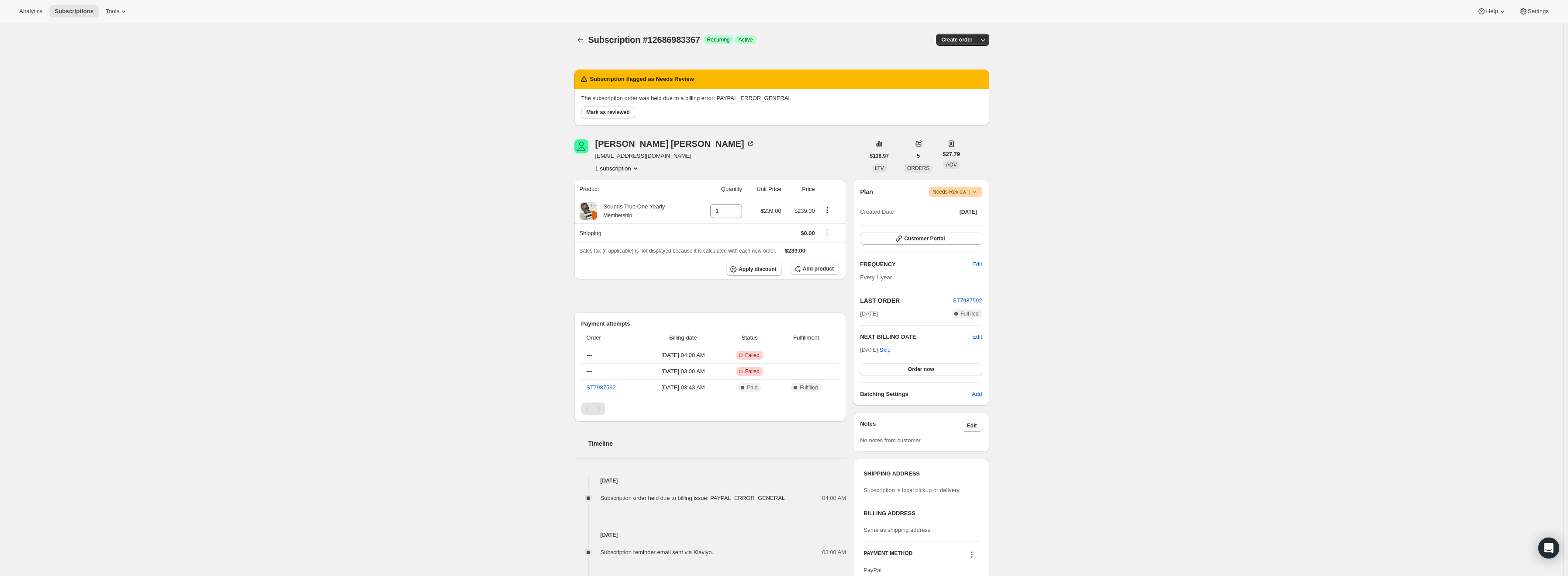
click at [978, 192] on icon at bounding box center [975, 192] width 9 height 9
click at [981, 223] on span "Cancel subscription" at bounding box center [960, 223] width 50 height 6
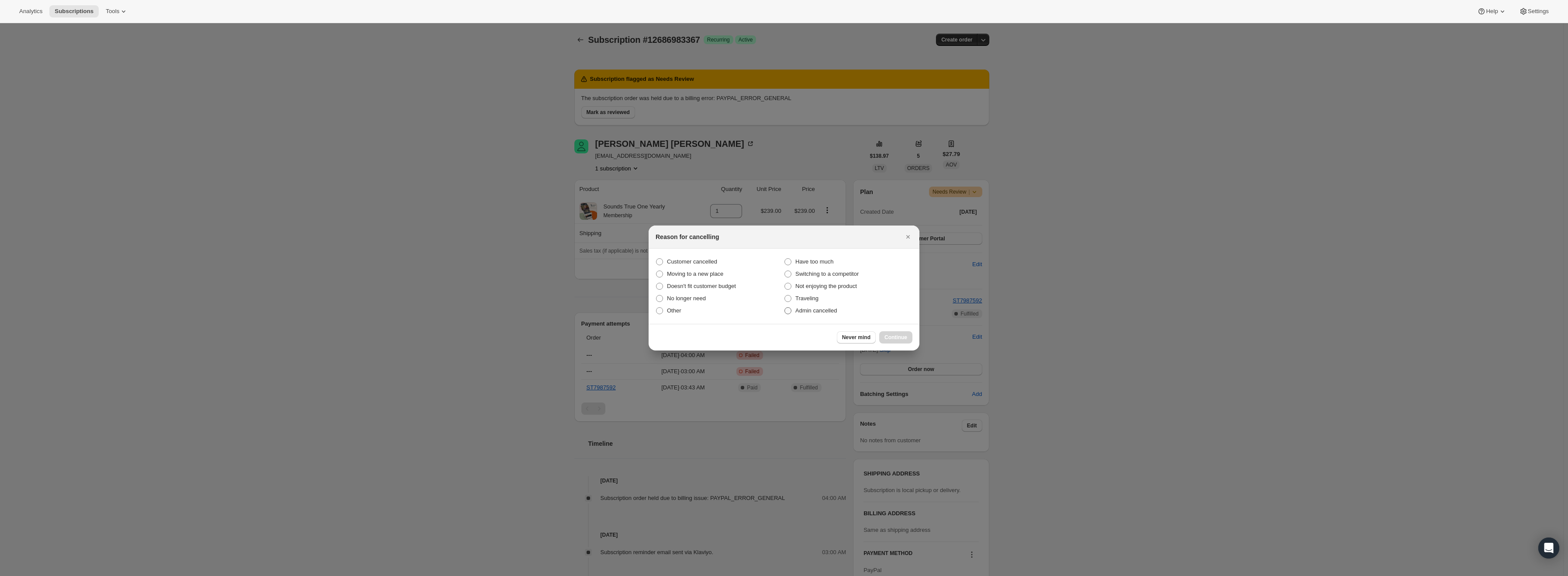
click at [825, 310] on span "Admin cancelled" at bounding box center [816, 310] width 42 height 6
click at [785, 308] on input "Admin cancelled" at bounding box center [784, 307] width 0 height 0
radio input "true"
click at [895, 338] on span "Continue" at bounding box center [896, 337] width 23 height 7
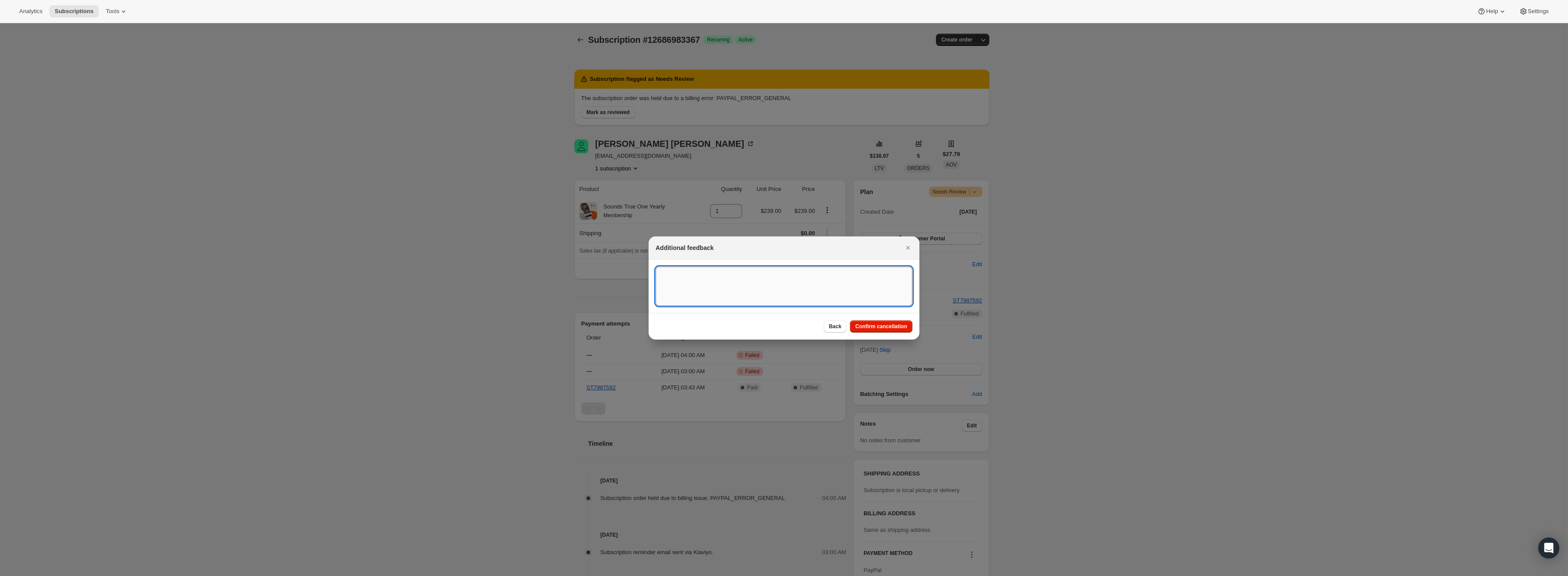
click at [781, 279] on textarea ":r13:" at bounding box center [784, 286] width 256 height 39
type textarea "PayPal Error"
click at [881, 325] on span "Confirm cancellation" at bounding box center [881, 326] width 52 height 7
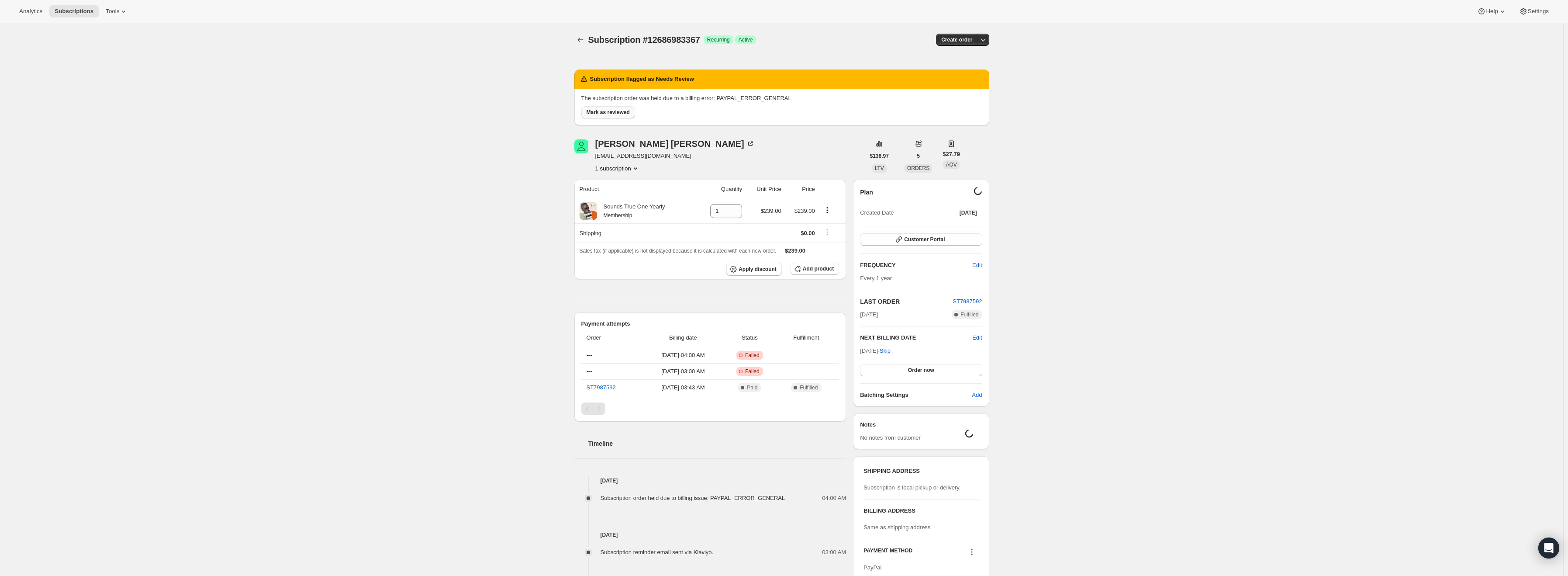
click at [623, 113] on span "Mark as reviewed" at bounding box center [608, 112] width 43 height 7
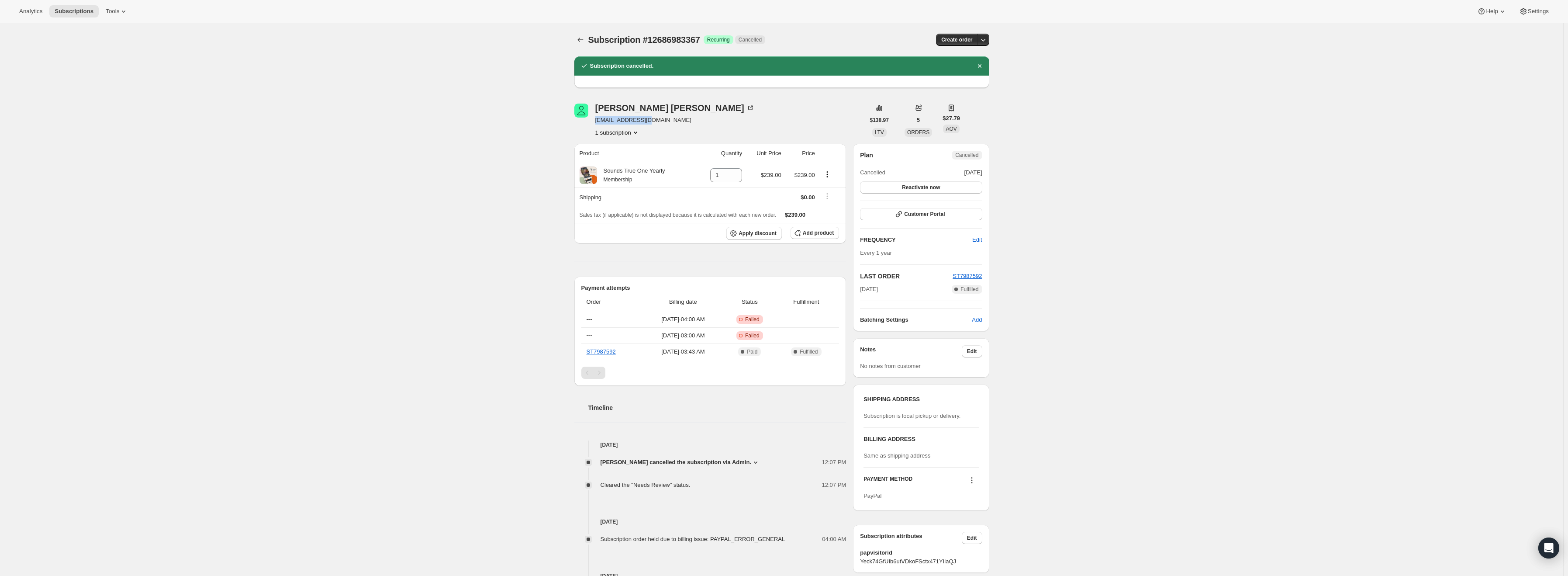
drag, startPoint x: 635, startPoint y: 122, endPoint x: 597, endPoint y: 121, distance: 38.0
click at [597, 121] on div "Lillian Richardson pokeywr@gmail.com 1 subscription" at bounding box center [720, 120] width 290 height 34
copy span "pokeywr@gmail.com"
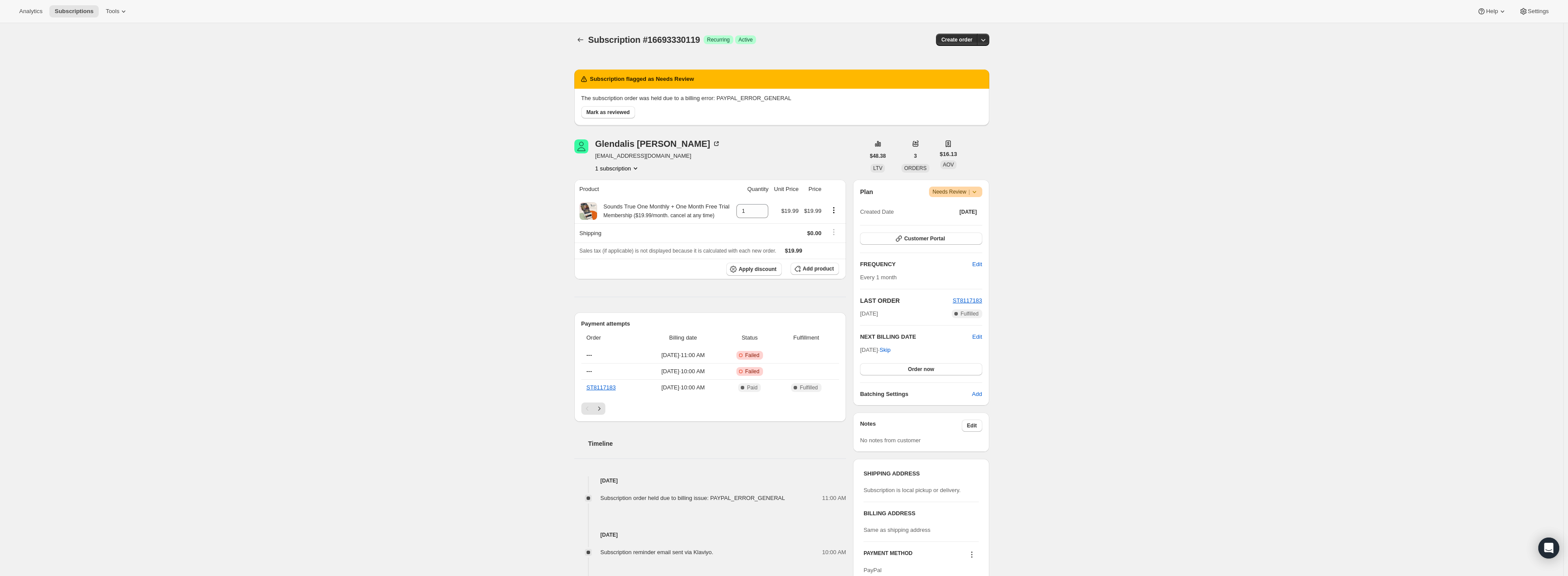
click at [978, 192] on icon at bounding box center [975, 192] width 9 height 9
click at [972, 220] on span "Cancel subscription" at bounding box center [960, 223] width 50 height 6
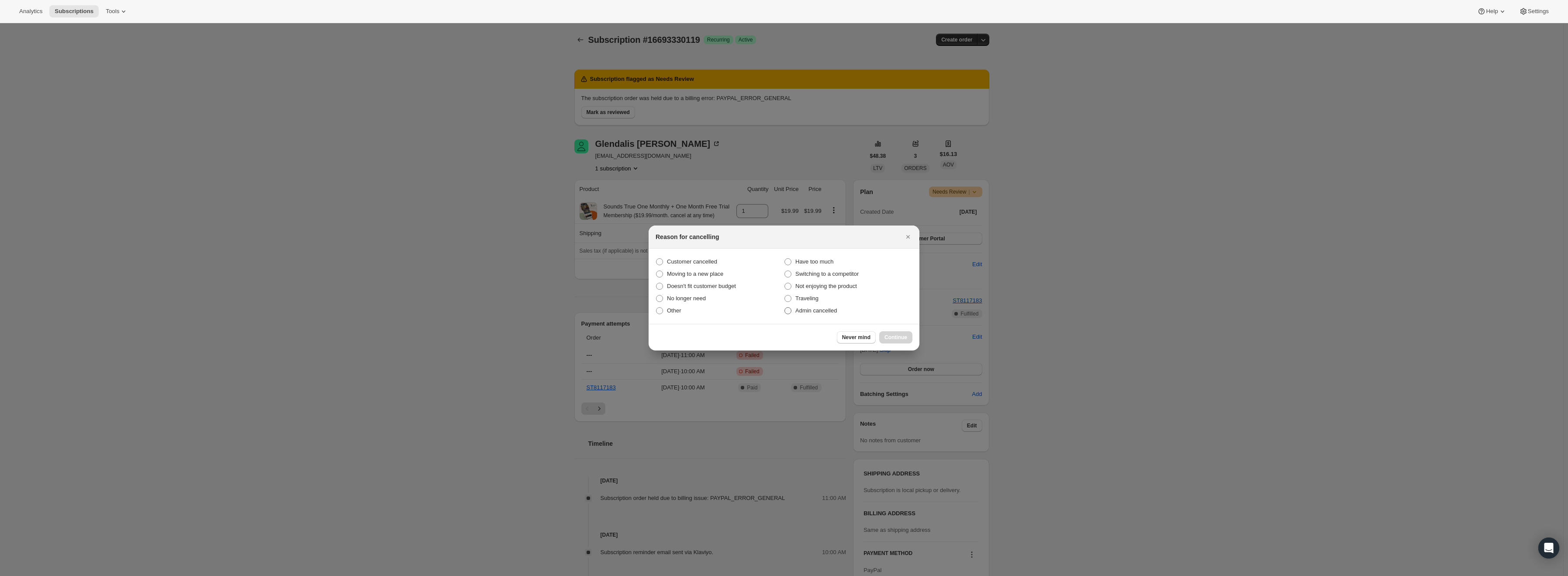
click at [822, 312] on span "Admin cancelled" at bounding box center [816, 310] width 42 height 6
click at [785, 308] on input "Admin cancelled" at bounding box center [784, 307] width 0 height 0
radio input "true"
click at [903, 337] on span "Continue" at bounding box center [896, 337] width 23 height 7
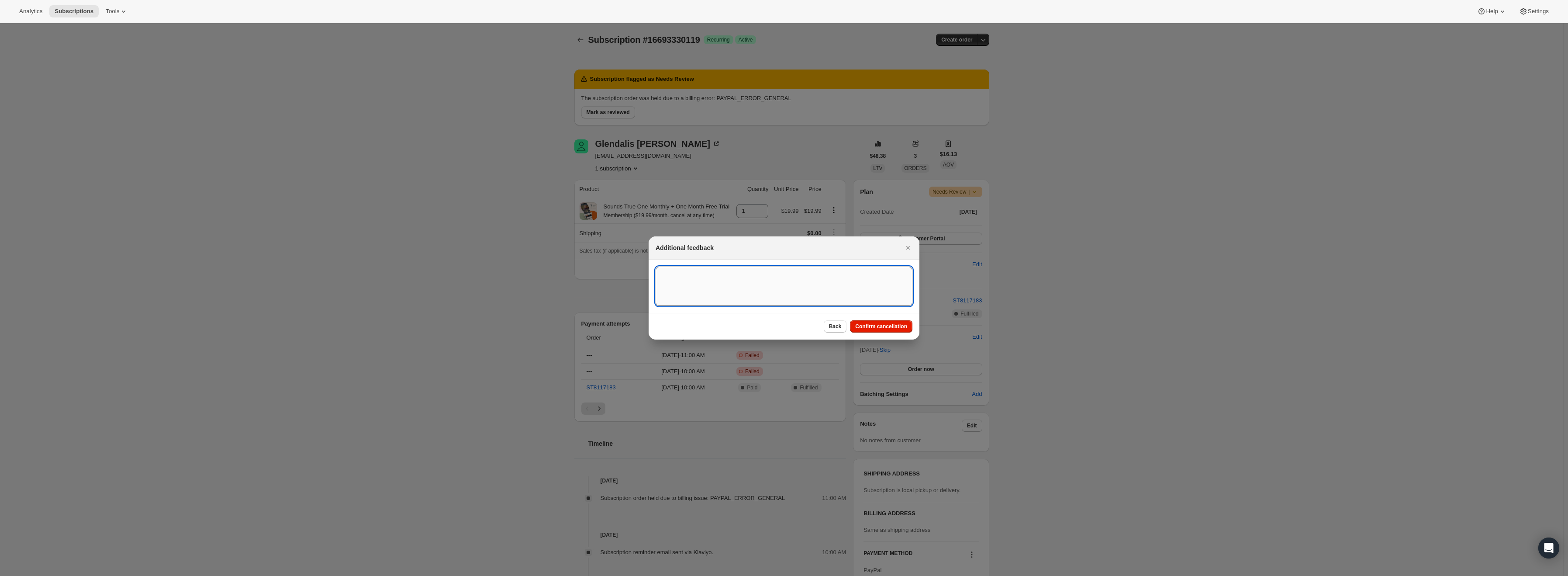
click at [765, 291] on textarea ":r15:" at bounding box center [784, 286] width 256 height 39
type textarea "PayPal Error"
click at [881, 329] on span "Confirm cancellation" at bounding box center [881, 326] width 52 height 7
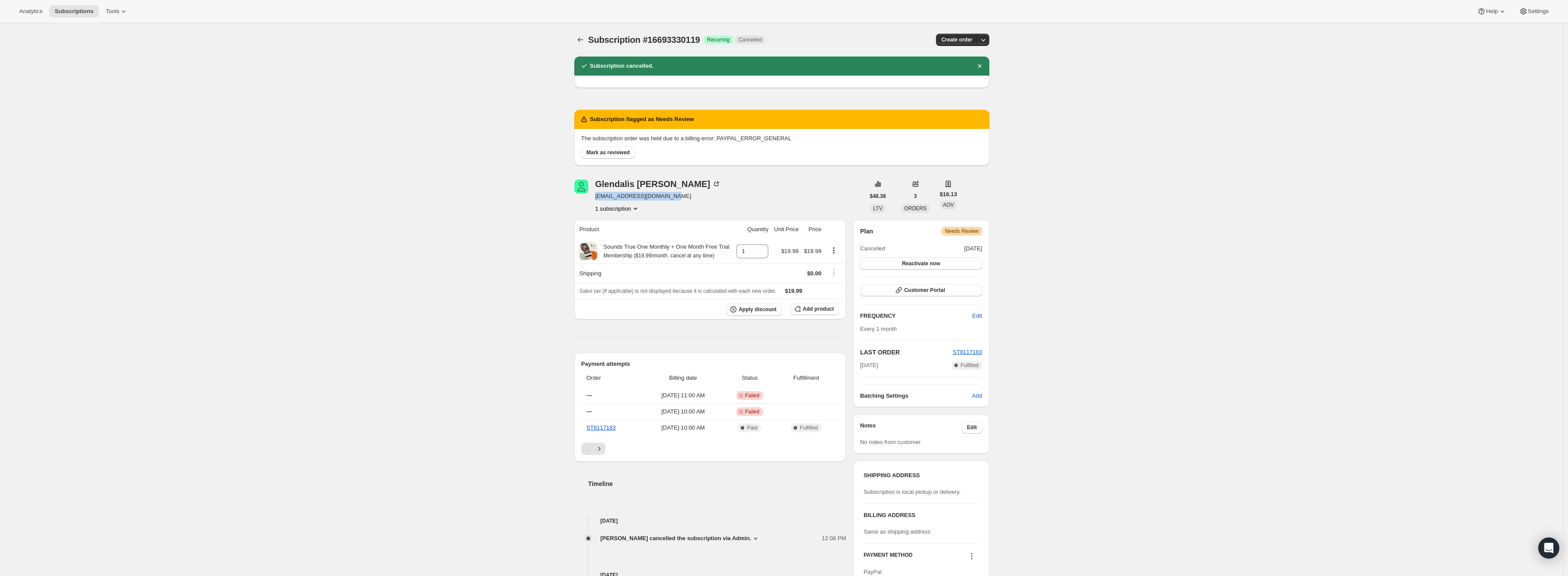
drag, startPoint x: 673, startPoint y: 197, endPoint x: 596, endPoint y: 199, distance: 77.0
click at [596, 199] on div "Glendalis Torres glendalisnegron@yahoo.com 1 subscription" at bounding box center [720, 196] width 290 height 34
copy span "glendalisnegron@yahoo.com"
click at [617, 153] on span "Mark as reviewed" at bounding box center [608, 152] width 43 height 7
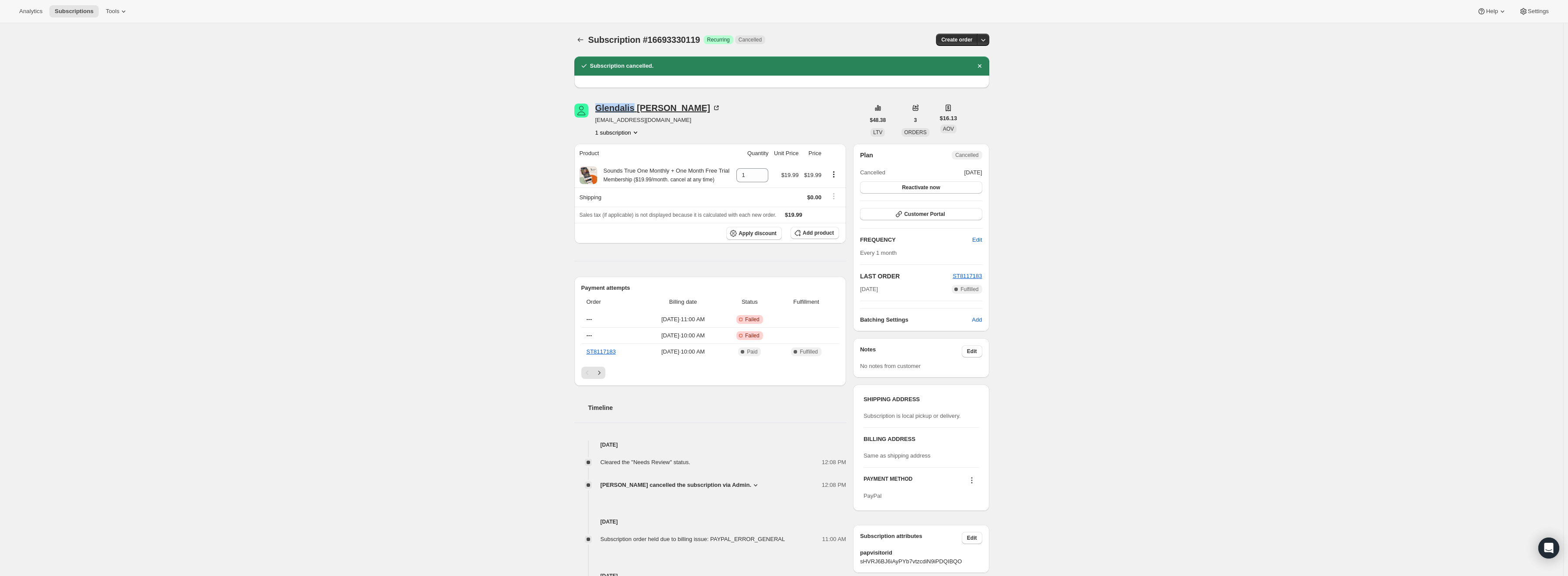
drag, startPoint x: 600, startPoint y: 109, endPoint x: 634, endPoint y: 112, distance: 34.1
click at [634, 112] on div "Glendalis Torres" at bounding box center [658, 108] width 126 height 9
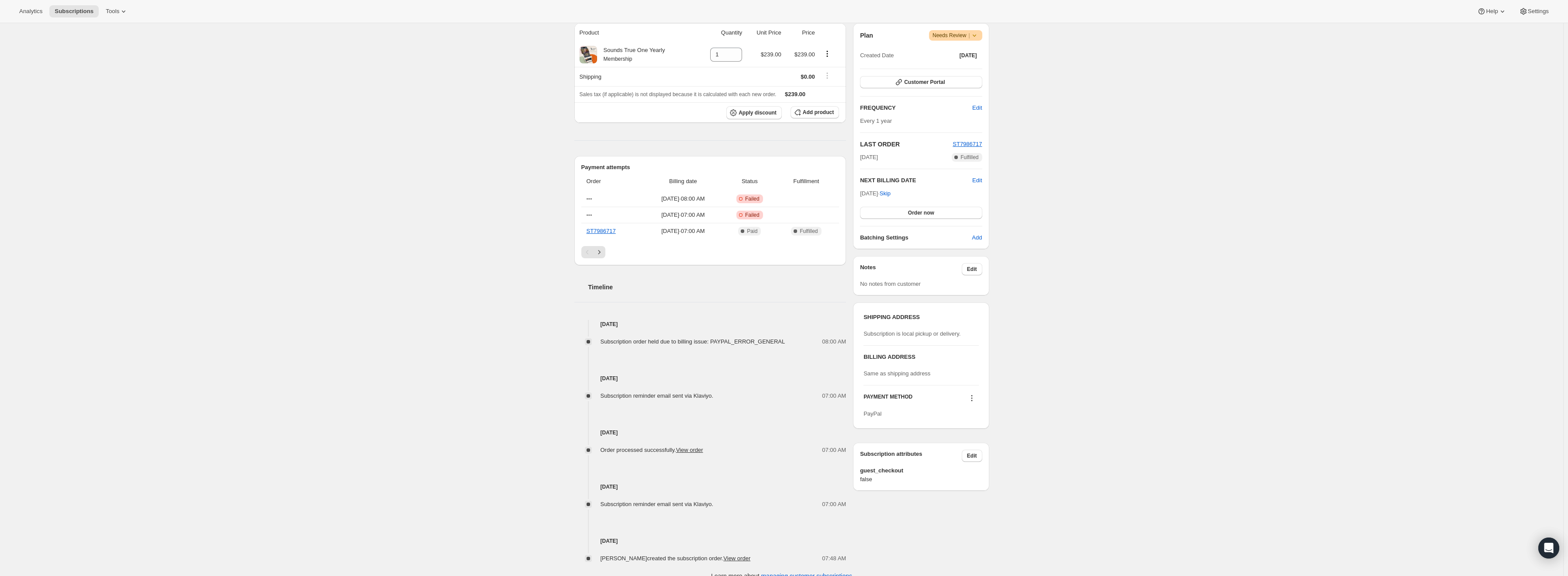
scroll to position [169, 0]
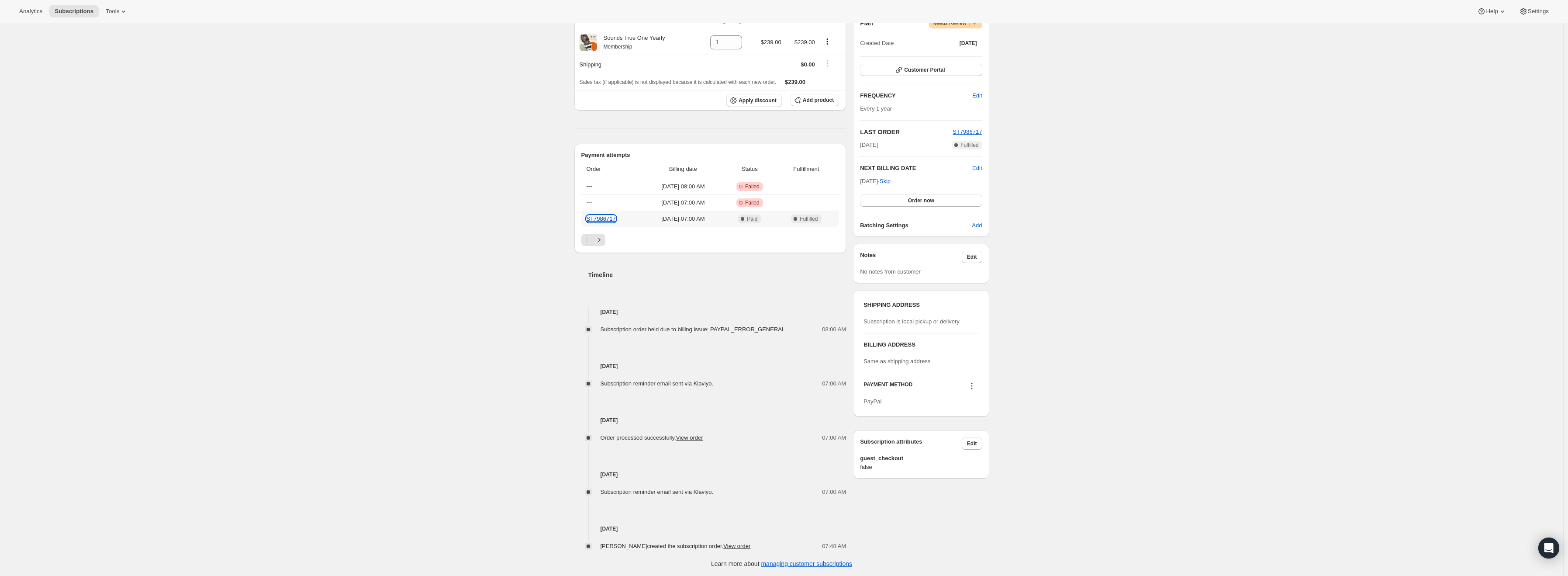
click at [596, 218] on link "ST7986717" at bounding box center [600, 219] width 29 height 6
